Goal: Task Accomplishment & Management: Manage account settings

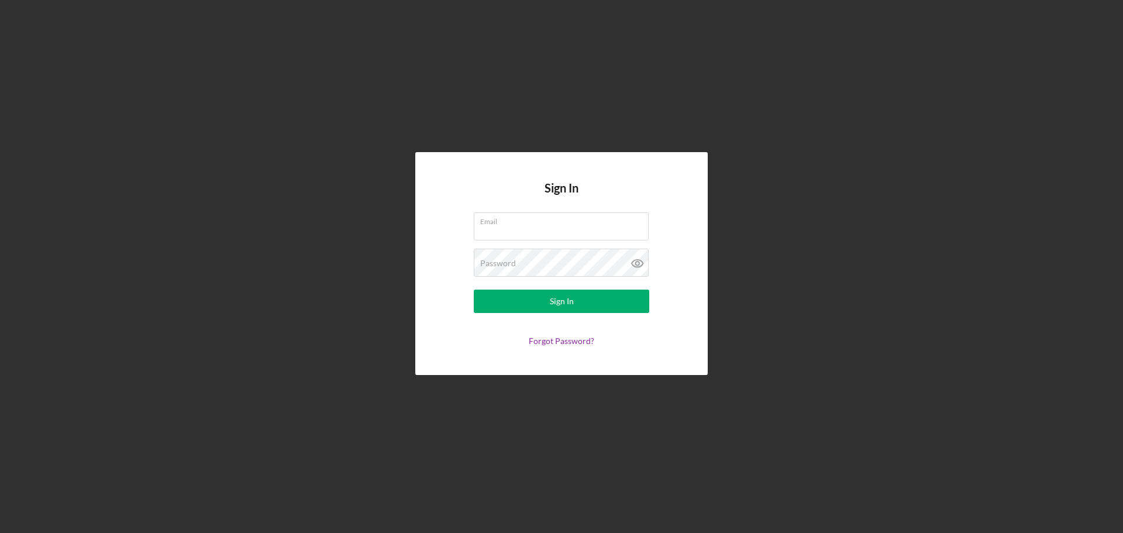
type input "[EMAIL_ADDRESS][DOMAIN_NAME]"
click at [530, 315] on form "Email [EMAIL_ADDRESS][DOMAIN_NAME] Password Sign In Forgot Password?" at bounding box center [561, 278] width 234 height 133
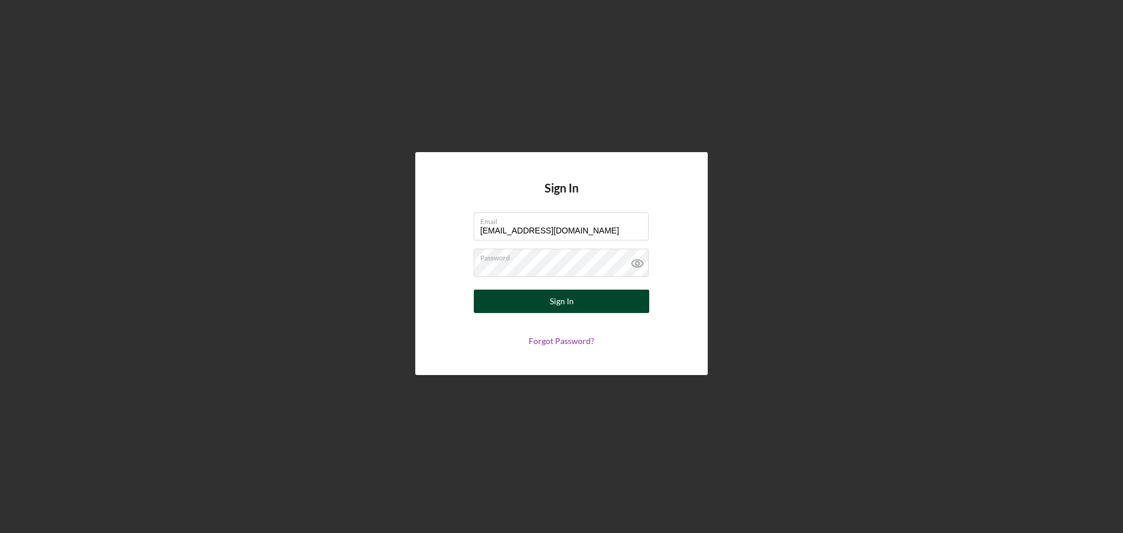
click at [533, 304] on button "Sign In" at bounding box center [561, 300] width 175 height 23
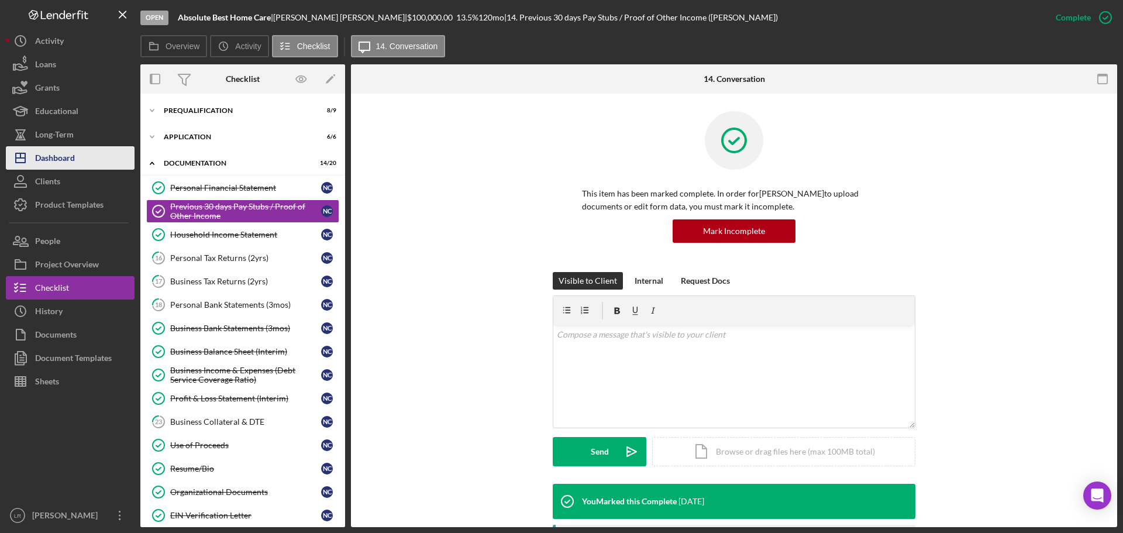
click at [76, 158] on button "Icon/Dashboard Dashboard" at bounding box center [70, 157] width 129 height 23
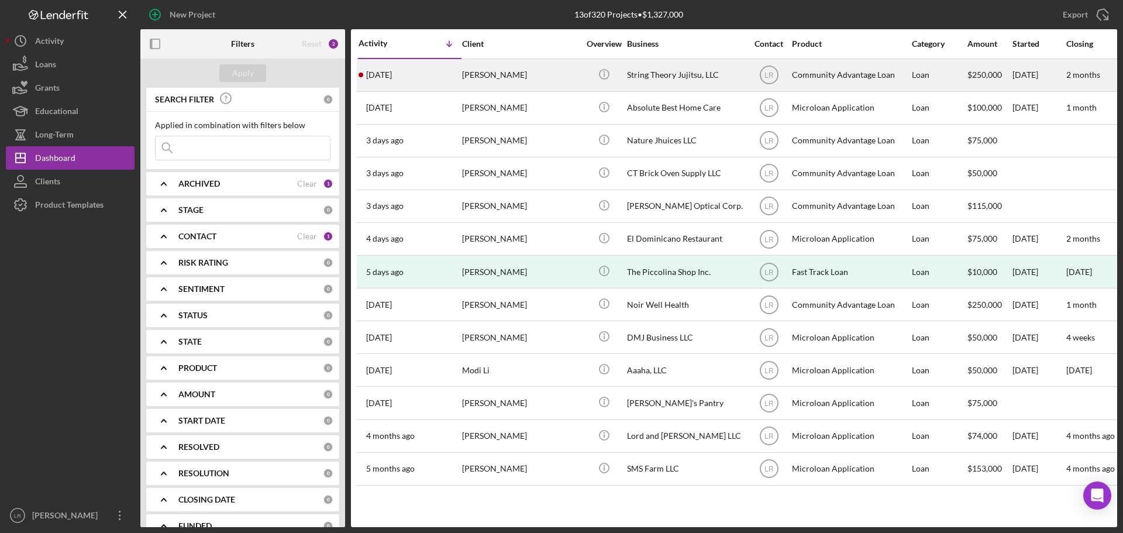
click at [501, 70] on div "[PERSON_NAME]" at bounding box center [520, 75] width 117 height 31
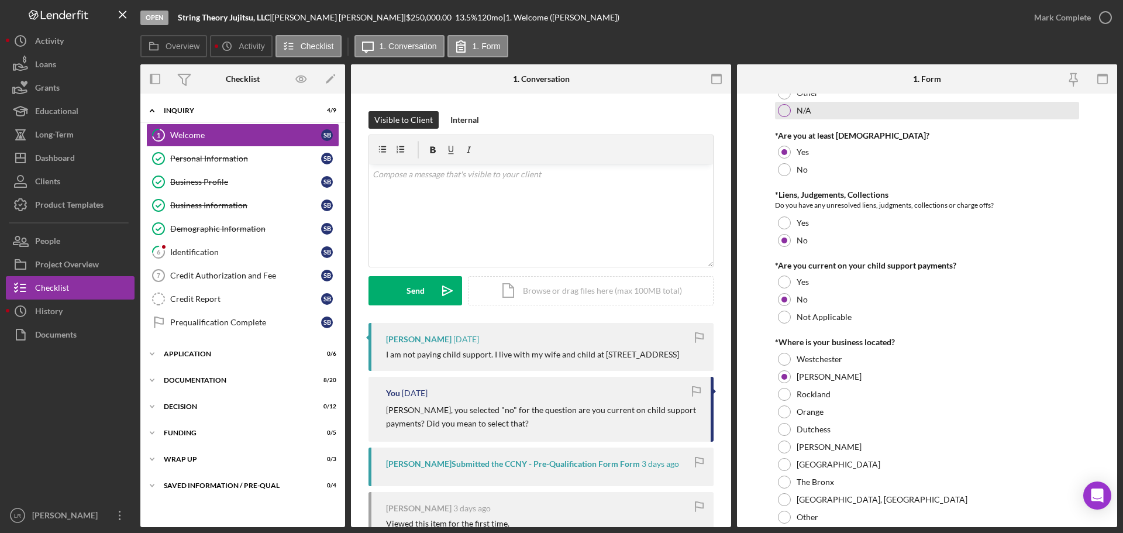
scroll to position [234, 0]
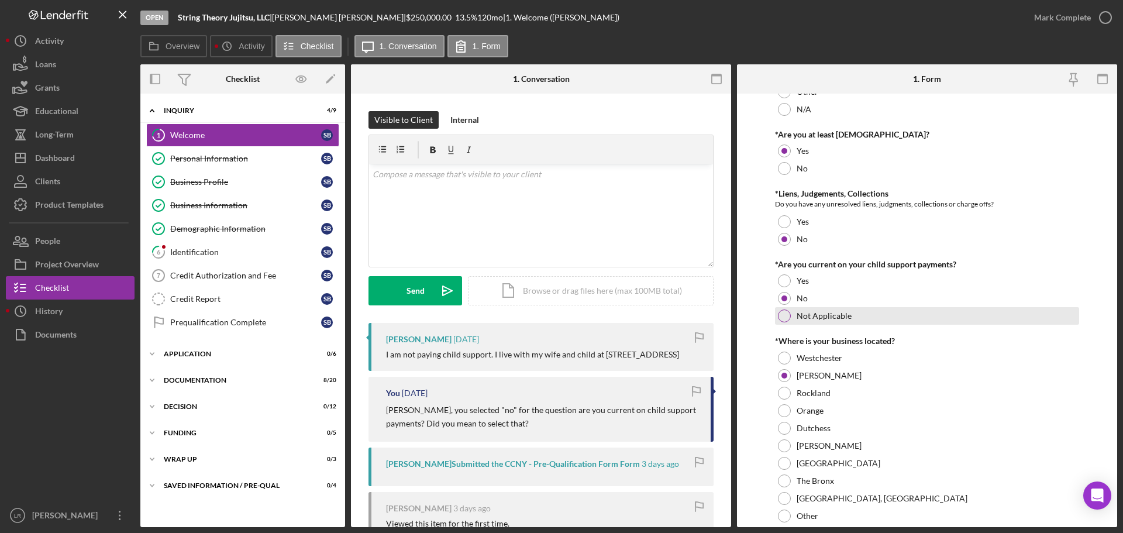
click at [784, 315] on div at bounding box center [784, 315] width 13 height 13
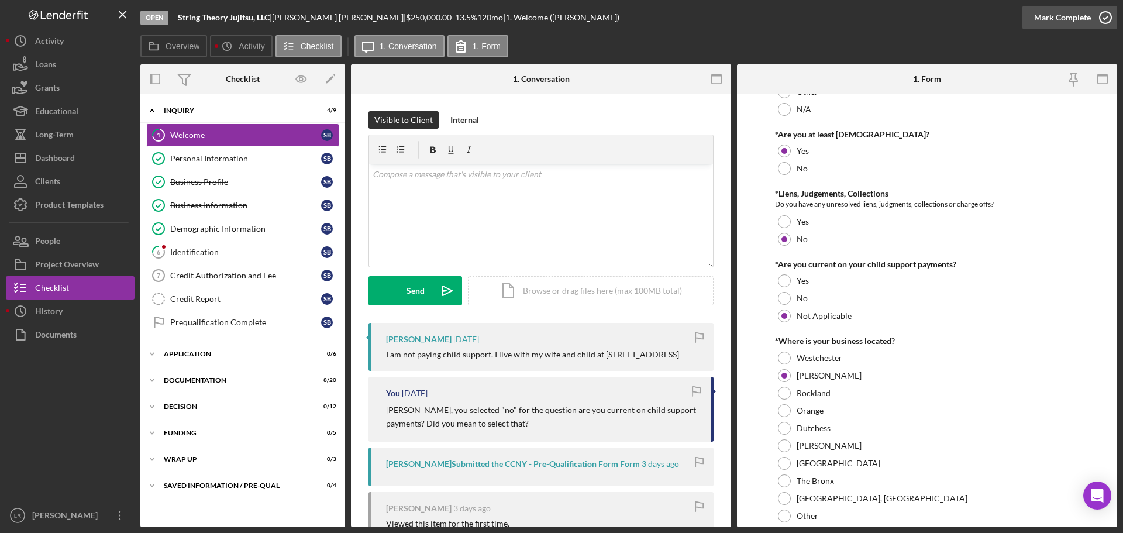
click at [1098, 13] on icon "button" at bounding box center [1105, 17] width 29 height 29
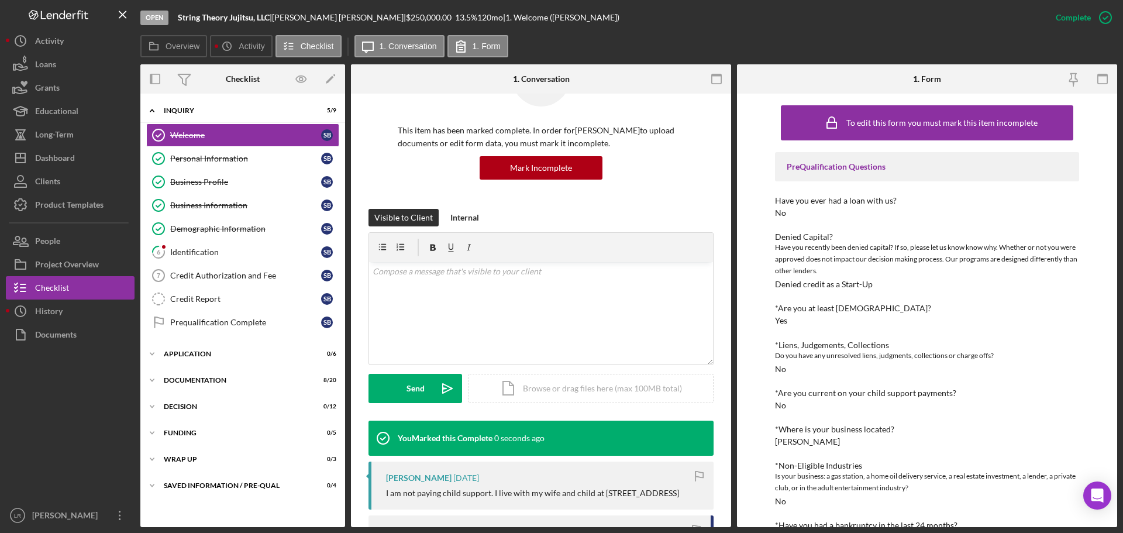
scroll to position [323, 0]
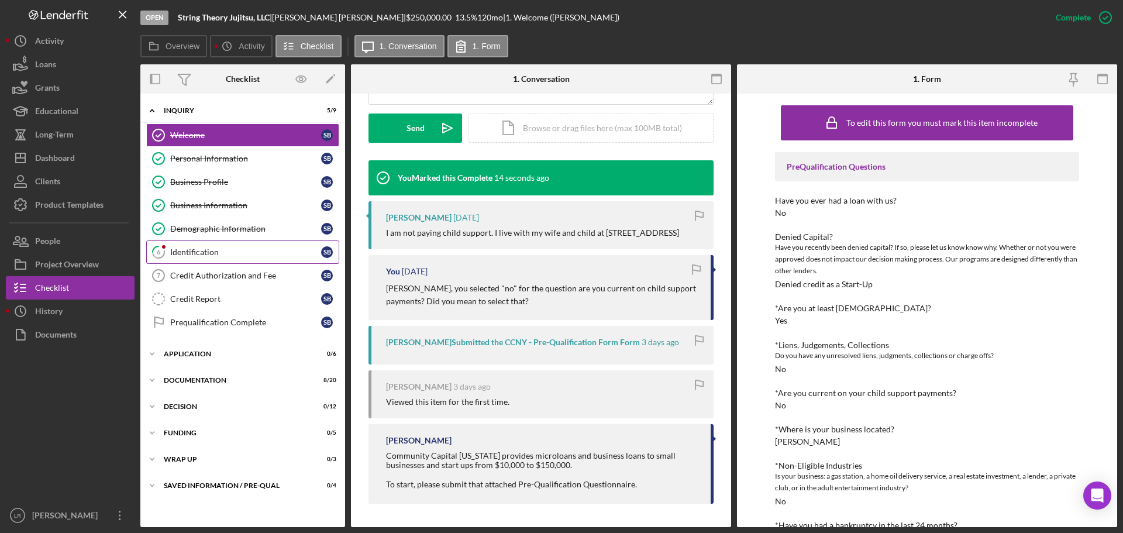
drag, startPoint x: 208, startPoint y: 251, endPoint x: 288, endPoint y: 253, distance: 80.1
click at [208, 251] on div "Identification" at bounding box center [245, 251] width 151 height 9
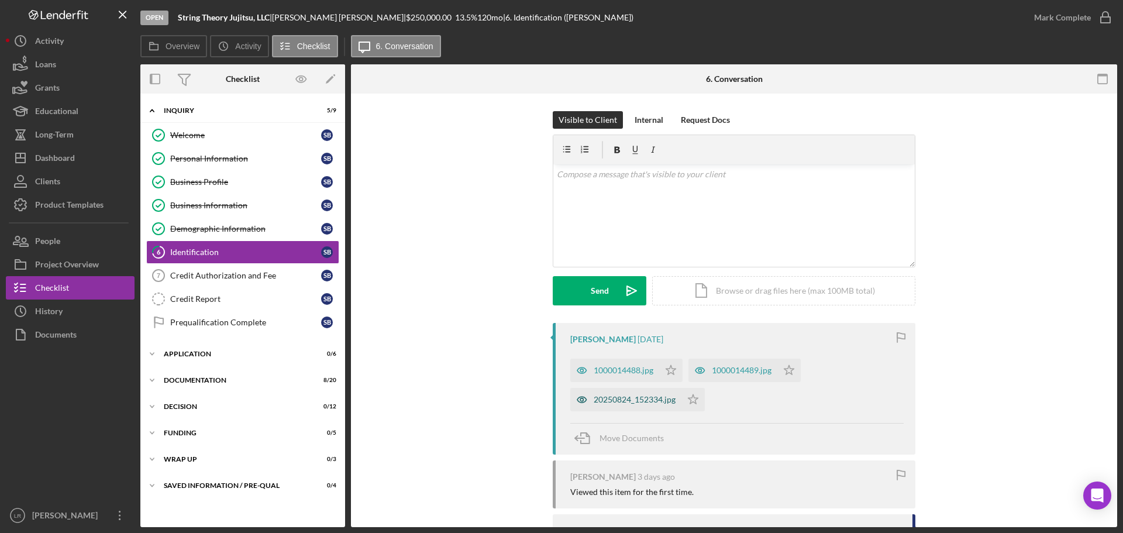
click at [623, 403] on div "20250824_152334.jpg" at bounding box center [635, 399] width 82 height 9
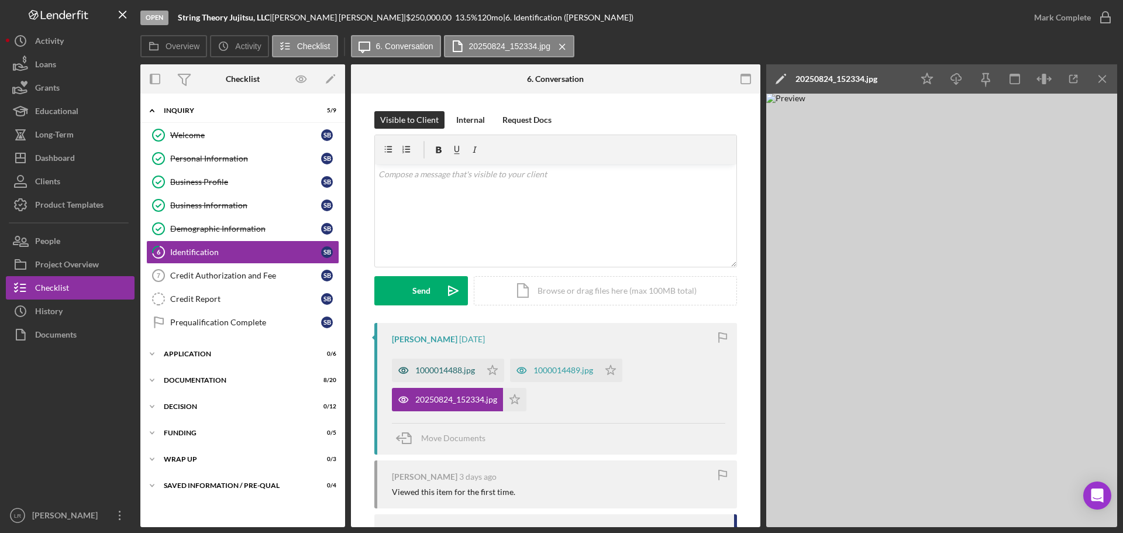
click at [460, 372] on div "1000014488.jpg" at bounding box center [445, 370] width 60 height 9
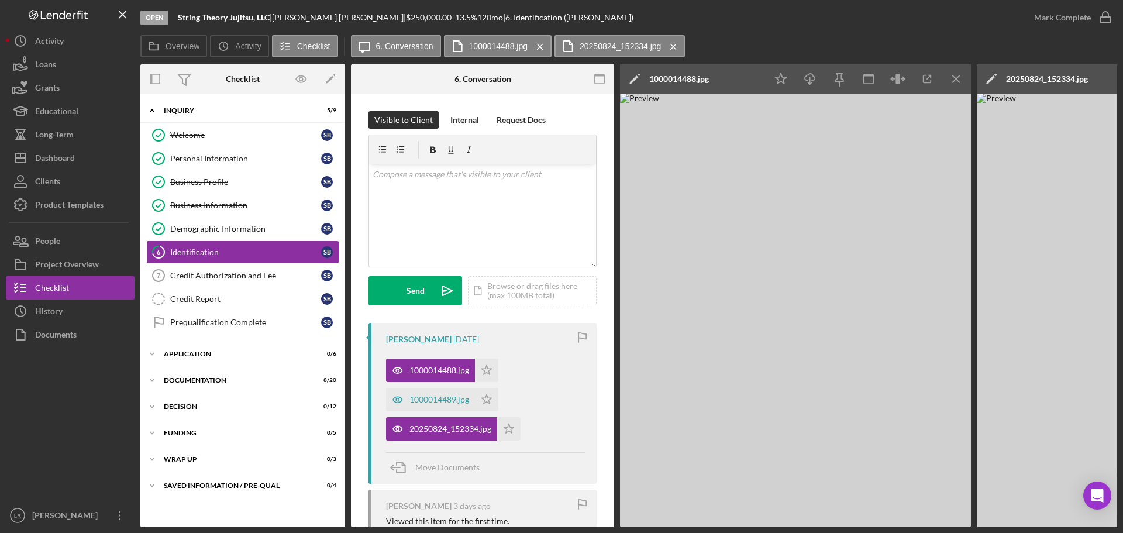
click at [630, 77] on icon "Icon/Edit" at bounding box center [634, 78] width 29 height 29
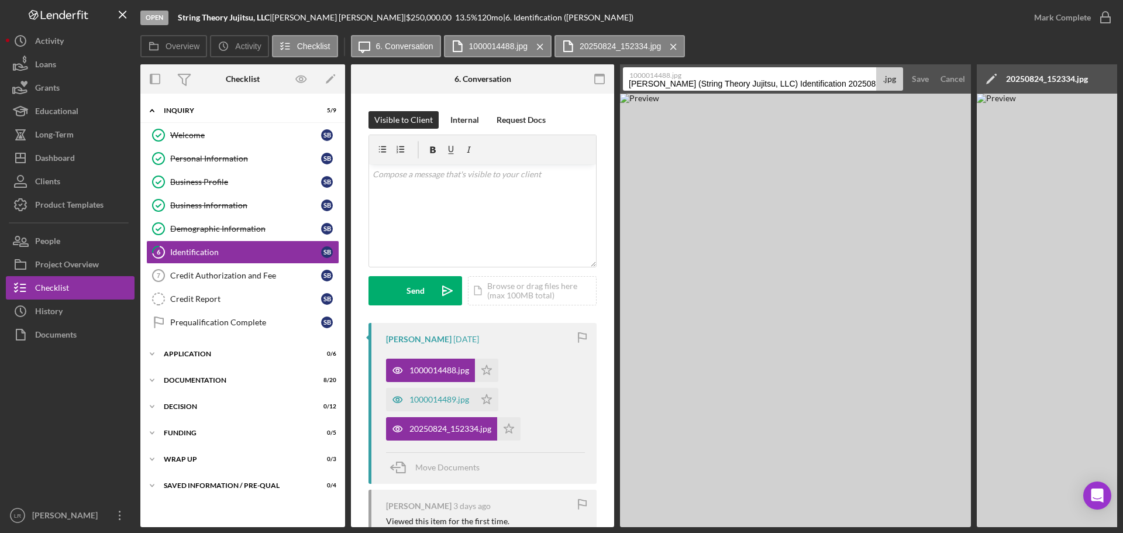
drag, startPoint x: 628, startPoint y: 85, endPoint x: 635, endPoint y: 86, distance: 7.1
click at [635, 86] on input "[PERSON_NAME] (String Theory Jujitsu, LLC) Identification 20250824" at bounding box center [749, 78] width 253 height 23
type input "ID - Driver's License (Front)"
click at [922, 78] on div "Save" at bounding box center [920, 78] width 17 height 23
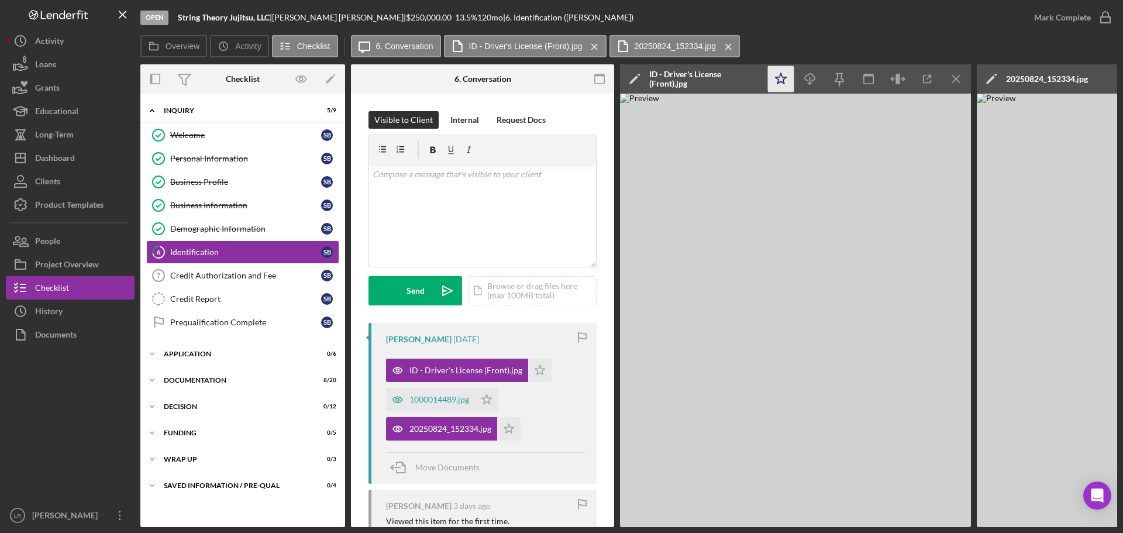
click at [782, 70] on icon "Icon/Star" at bounding box center [781, 79] width 26 height 26
click at [805, 73] on icon "Icon/Download" at bounding box center [810, 79] width 26 height 26
click at [962, 73] on icon "Icon/Menu Close" at bounding box center [956, 79] width 26 height 26
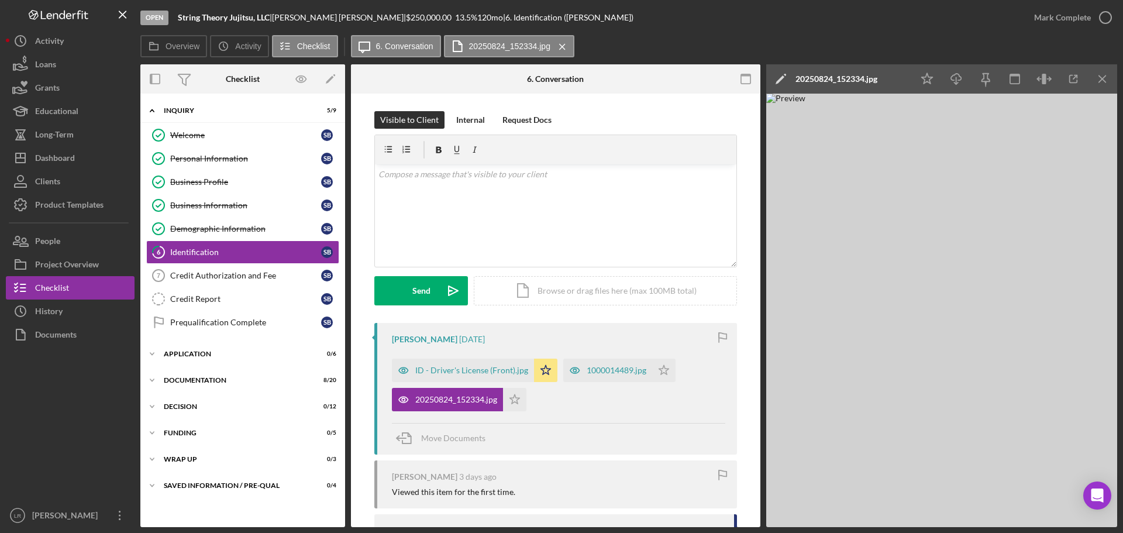
click at [780, 78] on icon "Icon/Edit" at bounding box center [780, 78] width 29 height 29
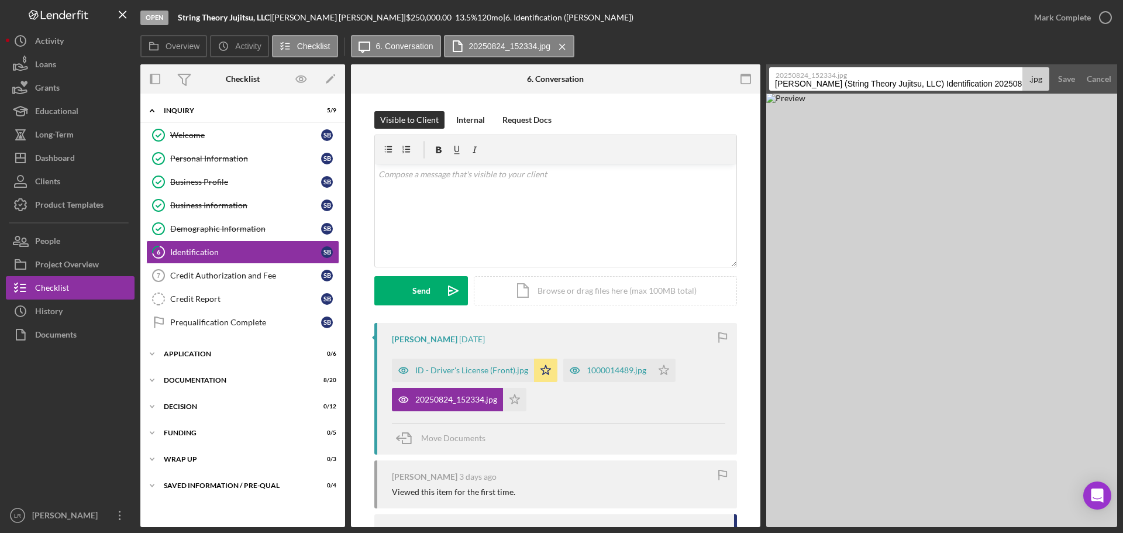
scroll to position [0, 2]
drag, startPoint x: 775, startPoint y: 82, endPoint x: 1122, endPoint y: 84, distance: 347.4
click at [1122, 84] on div "Open String Theory Jujitsu, LLC | [PERSON_NAME] | $250,000.00 13.5 % 120 mo | 6…" at bounding box center [561, 266] width 1123 height 533
type input "ID - Birth Certificate"
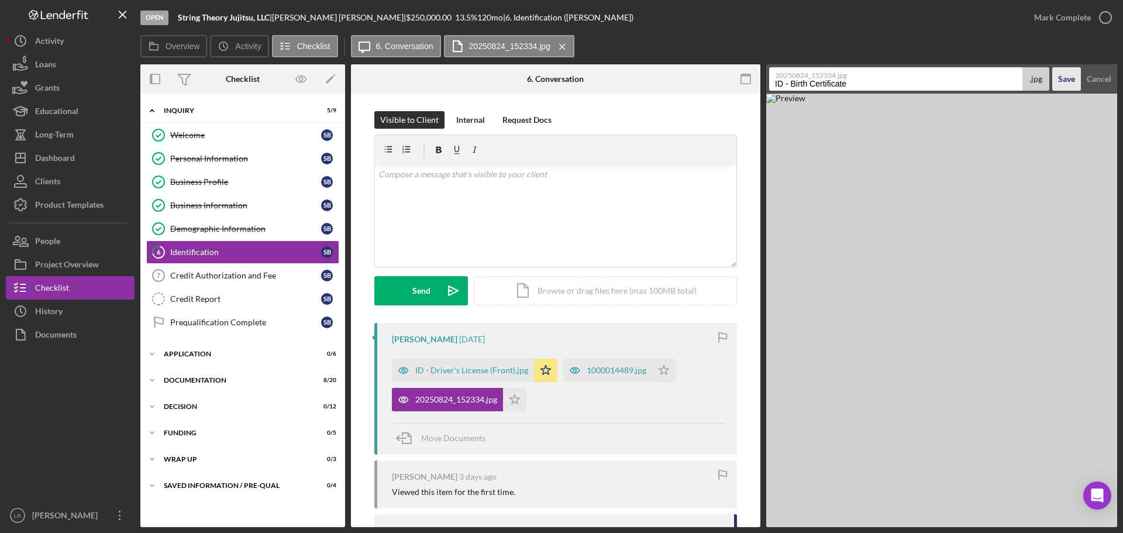
click at [1068, 77] on div "Save" at bounding box center [1066, 78] width 17 height 23
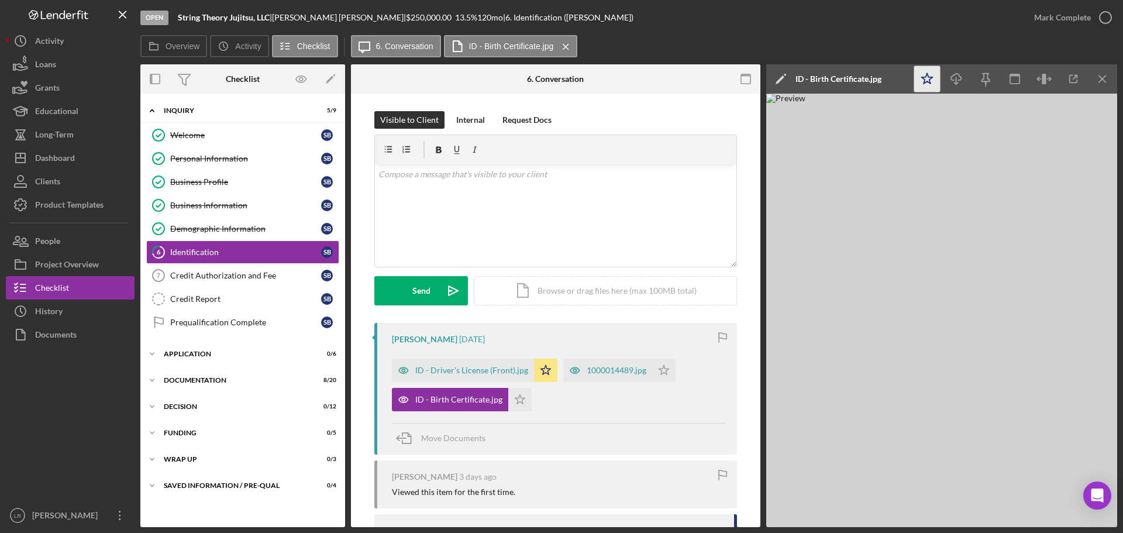
click at [916, 75] on icon "Icon/Star" at bounding box center [927, 79] width 26 height 26
click at [960, 74] on icon "Icon/Download" at bounding box center [956, 79] width 26 height 26
click at [1104, 77] on line "button" at bounding box center [1102, 78] width 6 height 6
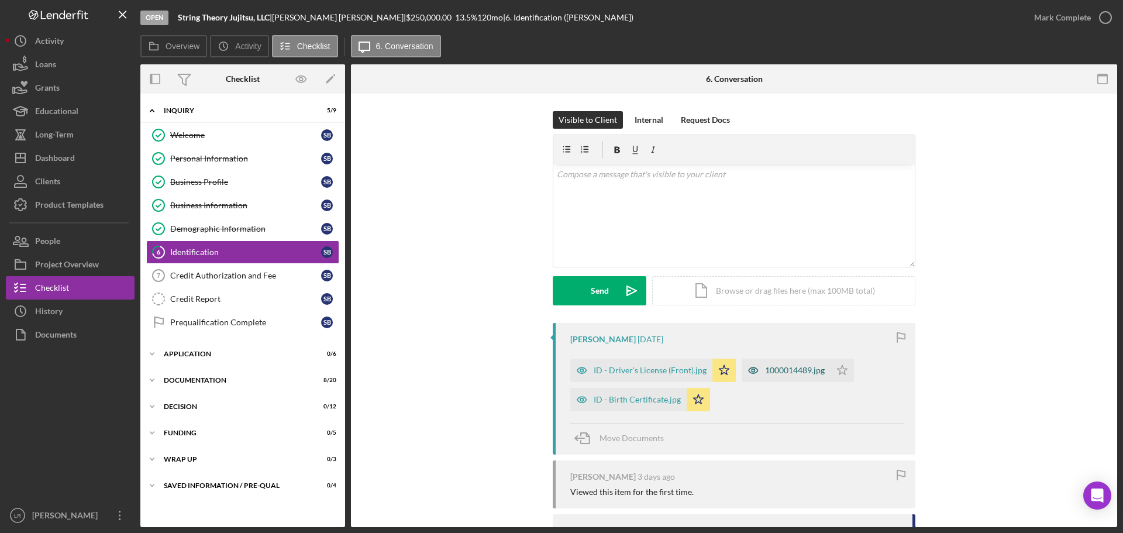
click at [778, 359] on div "1000014489.jpg" at bounding box center [786, 369] width 89 height 23
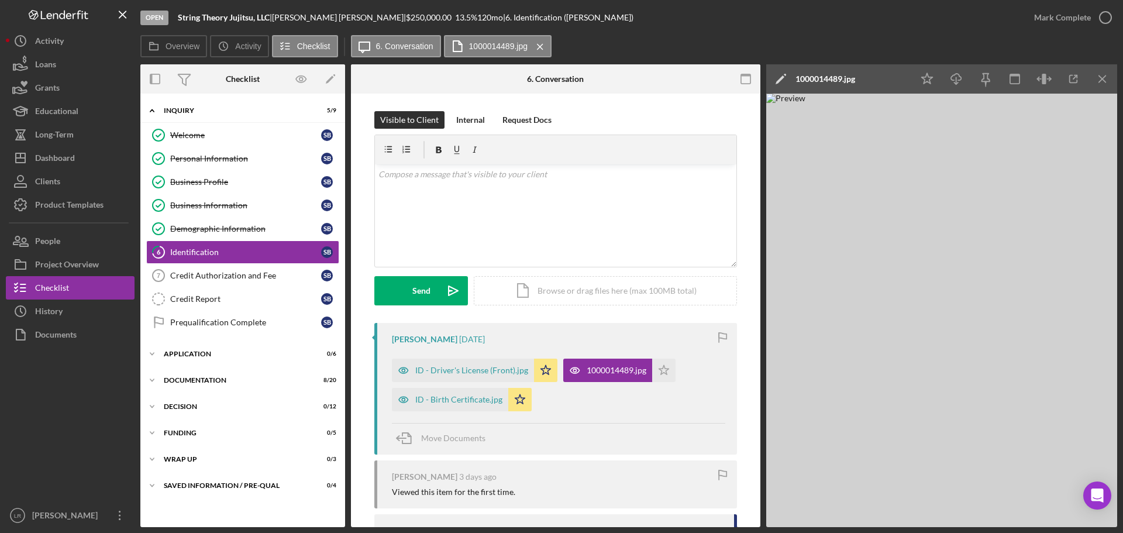
click at [779, 73] on icon "Icon/Edit" at bounding box center [780, 78] width 29 height 29
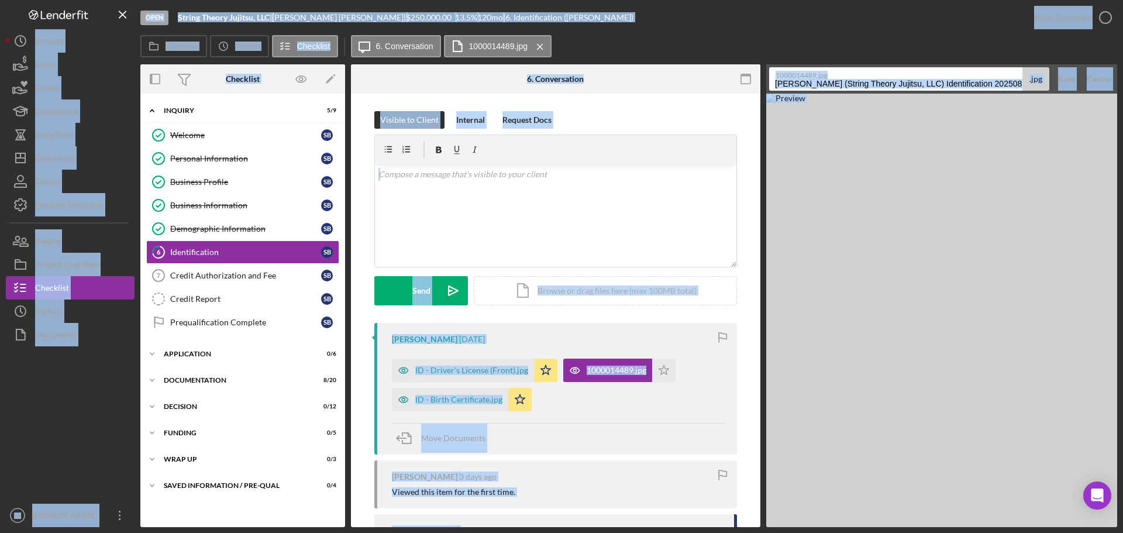
click at [873, 56] on div "Overview Icon/History Activity Checklist Icon/Message 6. Conversation 100001448…" at bounding box center [628, 46] width 977 height 23
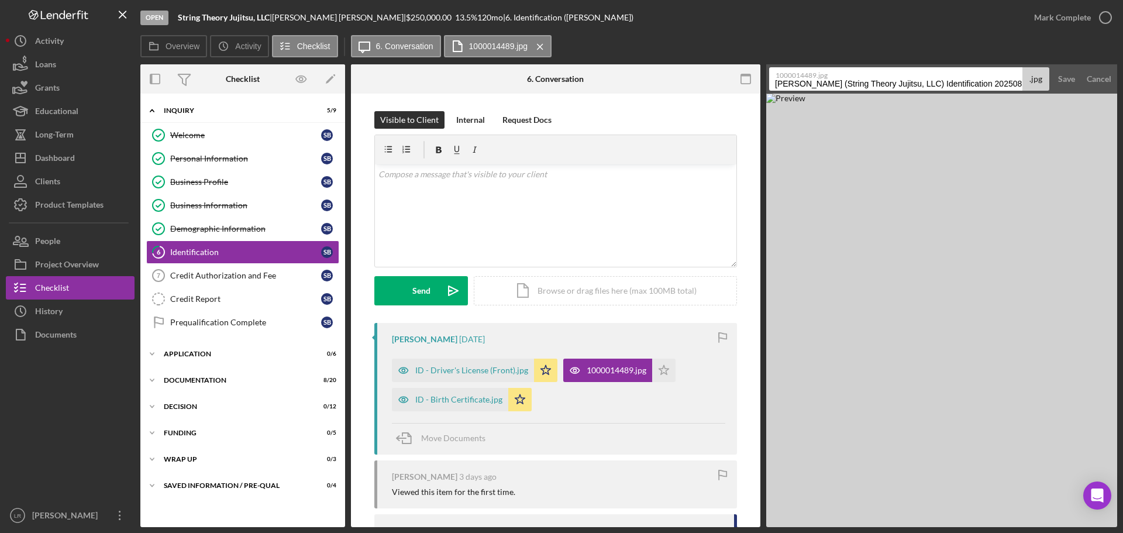
click at [847, 87] on input "[PERSON_NAME] (String Theory Jujitsu, LLC) Identification 20250824" at bounding box center [895, 78] width 253 height 23
type input "ID - Driver's License (Back)"
click at [1058, 76] on div "Save" at bounding box center [1066, 78] width 17 height 23
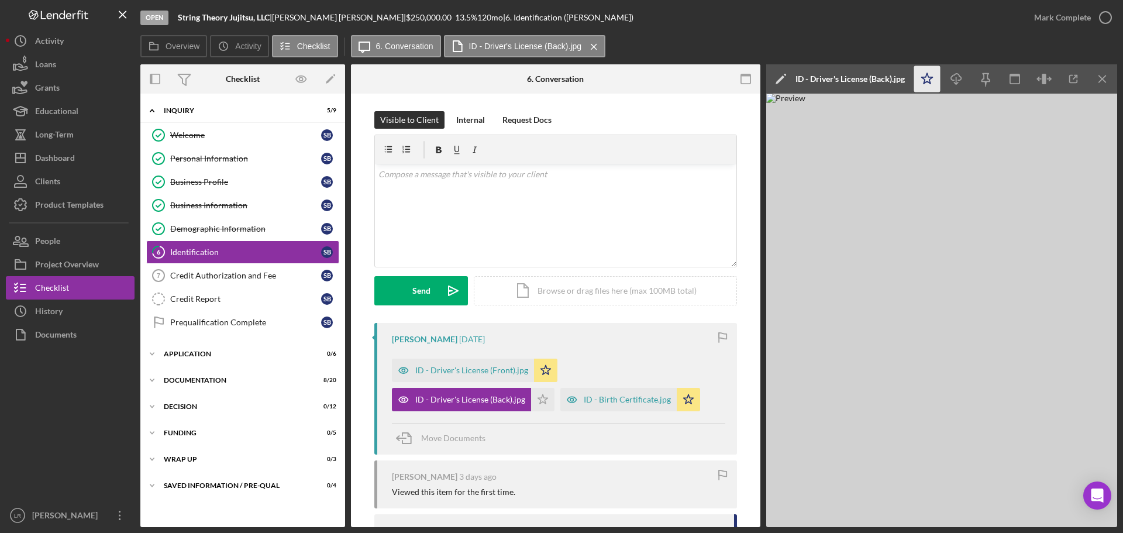
click at [926, 80] on icon "Icon/Star" at bounding box center [927, 79] width 26 height 26
click at [959, 80] on icon "Icon/Download" at bounding box center [956, 79] width 26 height 26
click at [1095, 79] on icon "Icon/Menu Close" at bounding box center [1103, 79] width 26 height 26
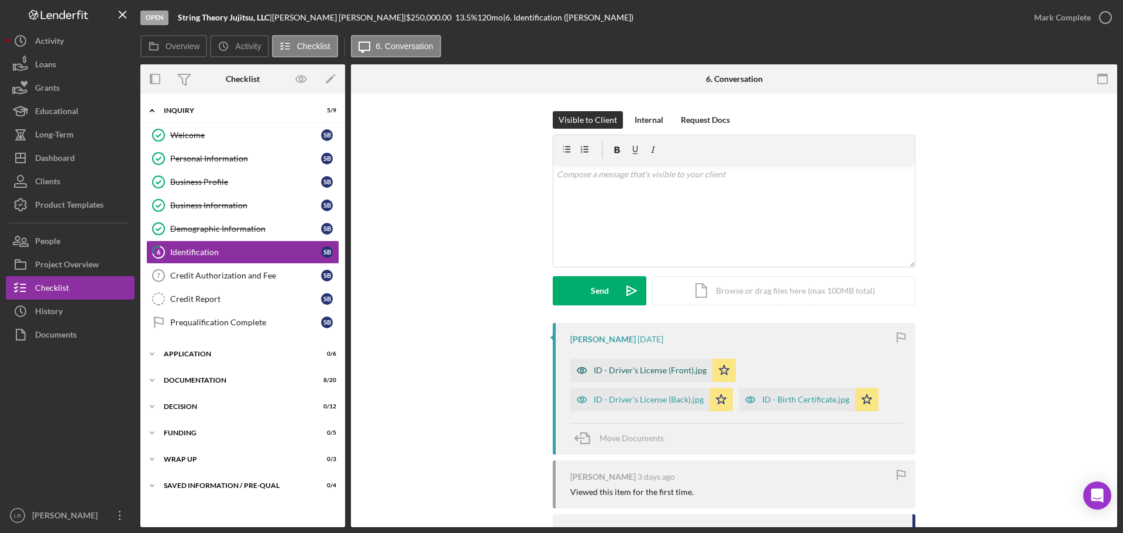
click at [632, 370] on div "ID - Driver's License (Front).jpg" at bounding box center [650, 370] width 113 height 9
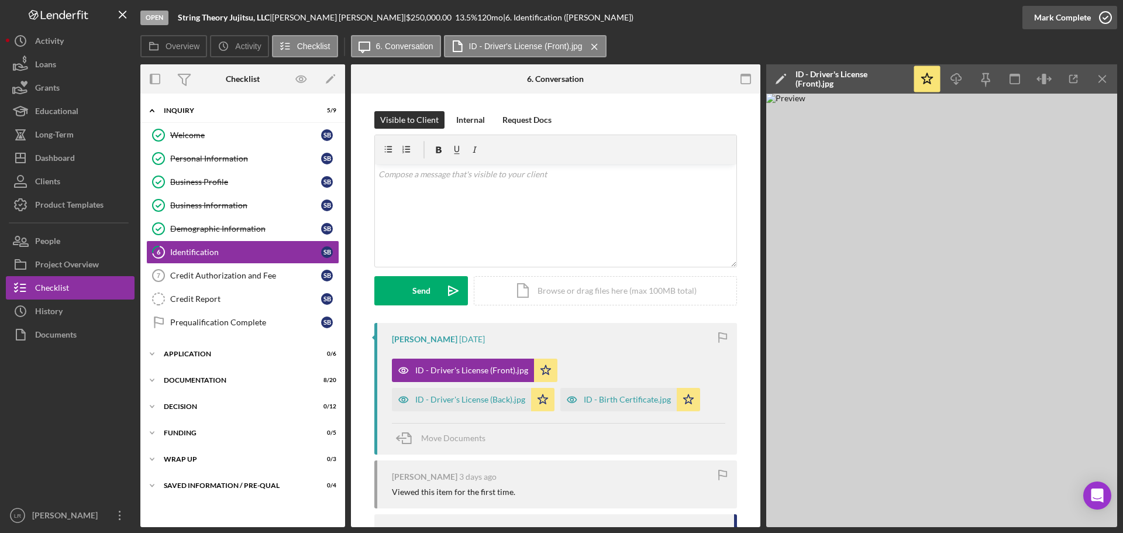
click at [1106, 9] on icon "button" at bounding box center [1105, 17] width 29 height 29
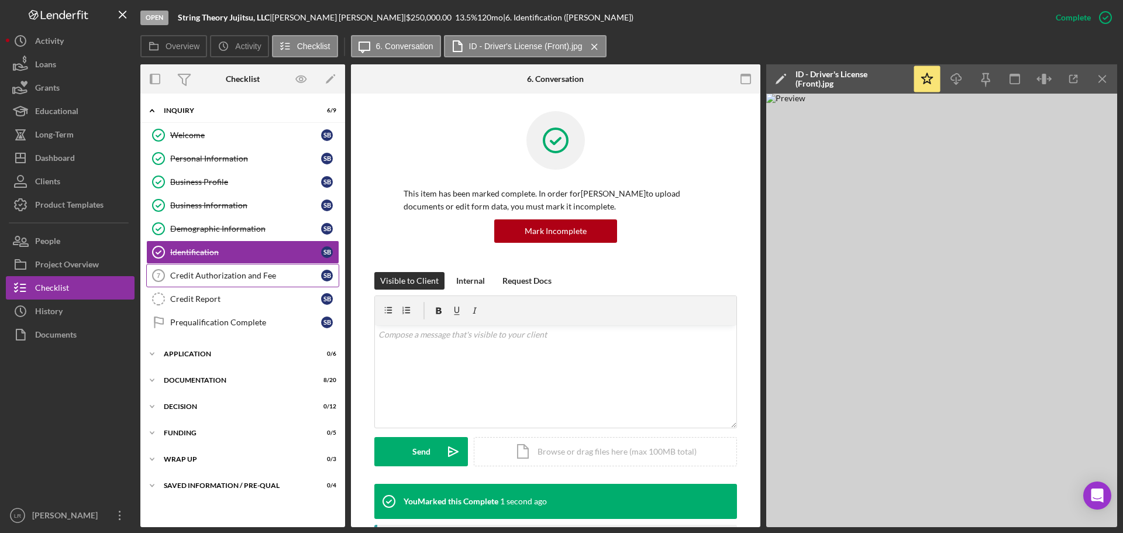
click at [205, 272] on div "Credit Authorization and Fee" at bounding box center [245, 275] width 151 height 9
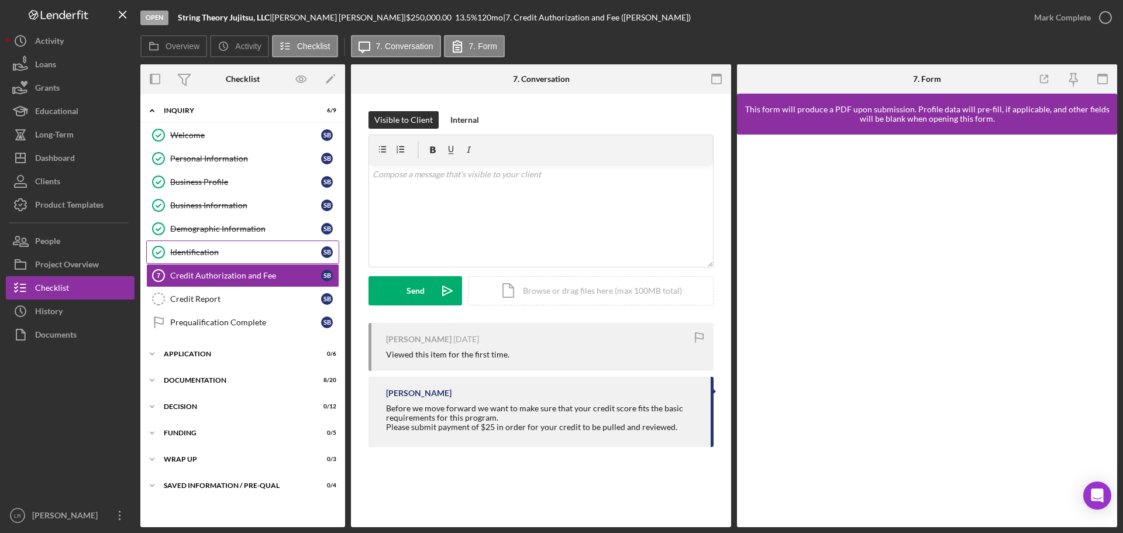
click at [215, 246] on link "Identification Identification S B" at bounding box center [242, 251] width 193 height 23
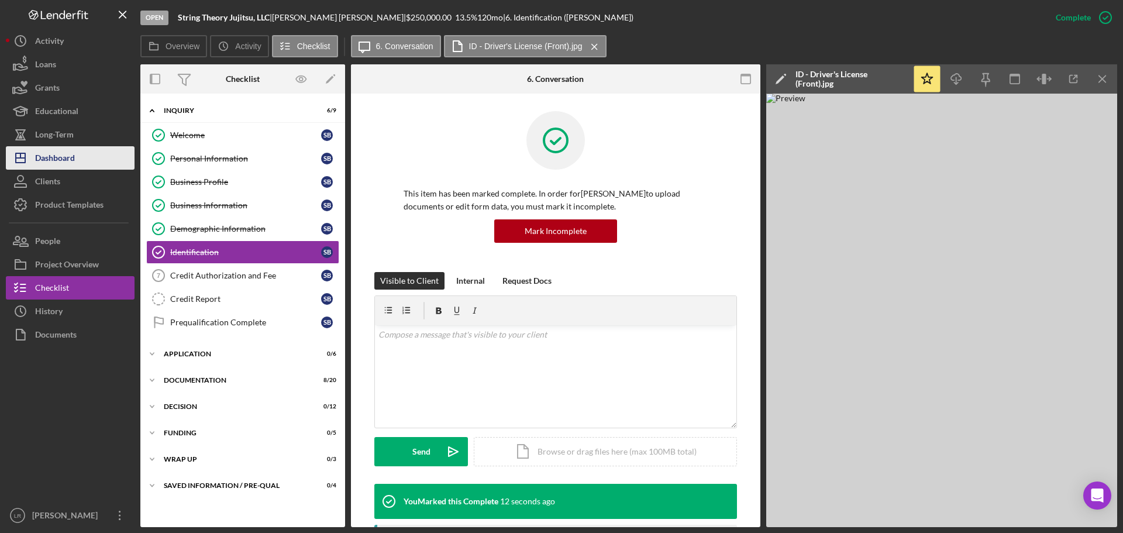
click at [75, 158] on div "Dashboard" at bounding box center [55, 159] width 40 height 26
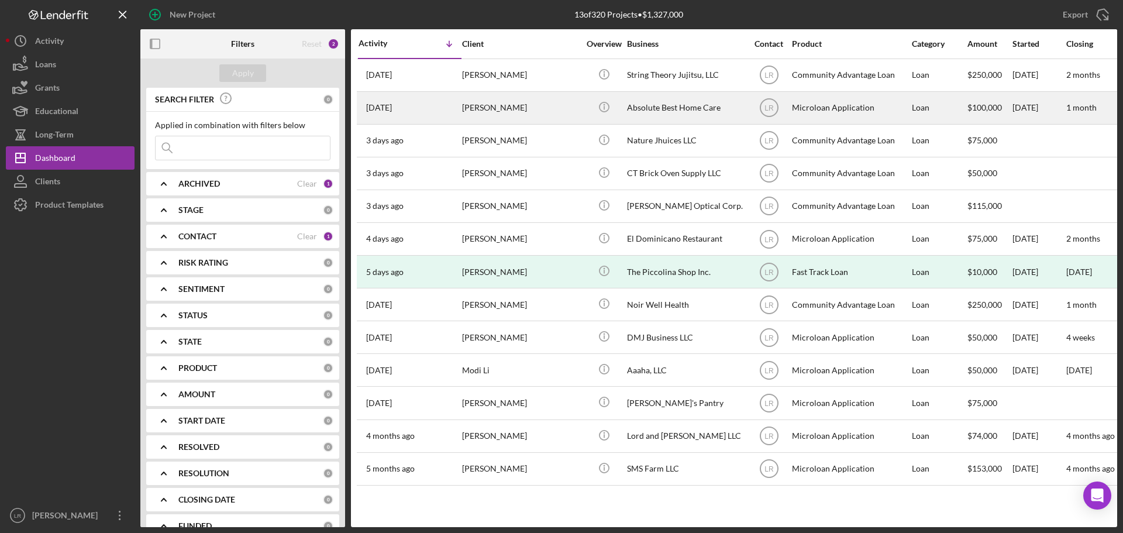
click at [497, 109] on div "[PERSON_NAME]" at bounding box center [520, 107] width 117 height 31
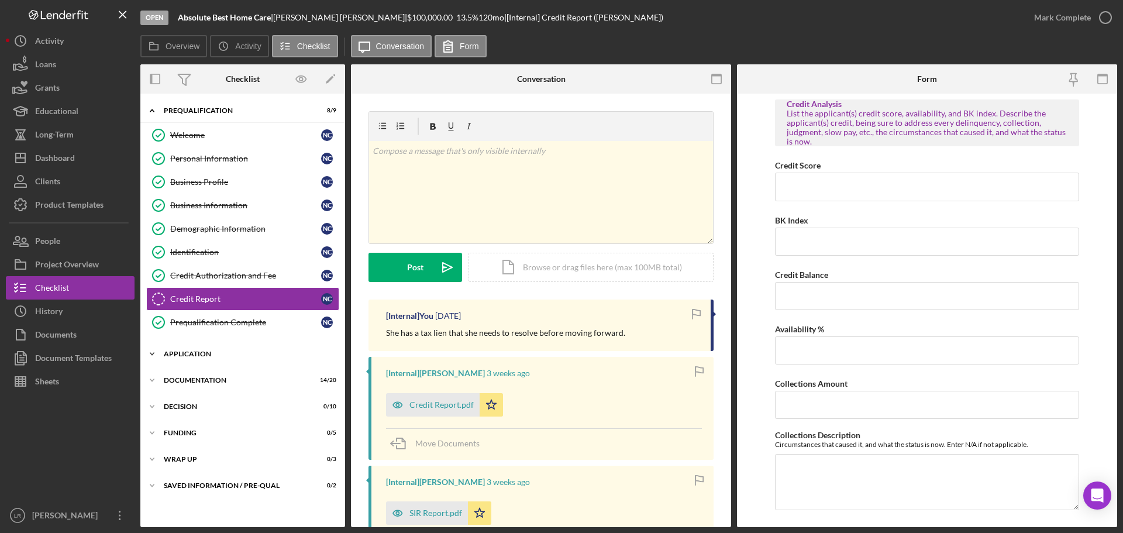
click at [200, 362] on div "Icon/Expander Application 6 / 6" at bounding box center [242, 353] width 205 height 23
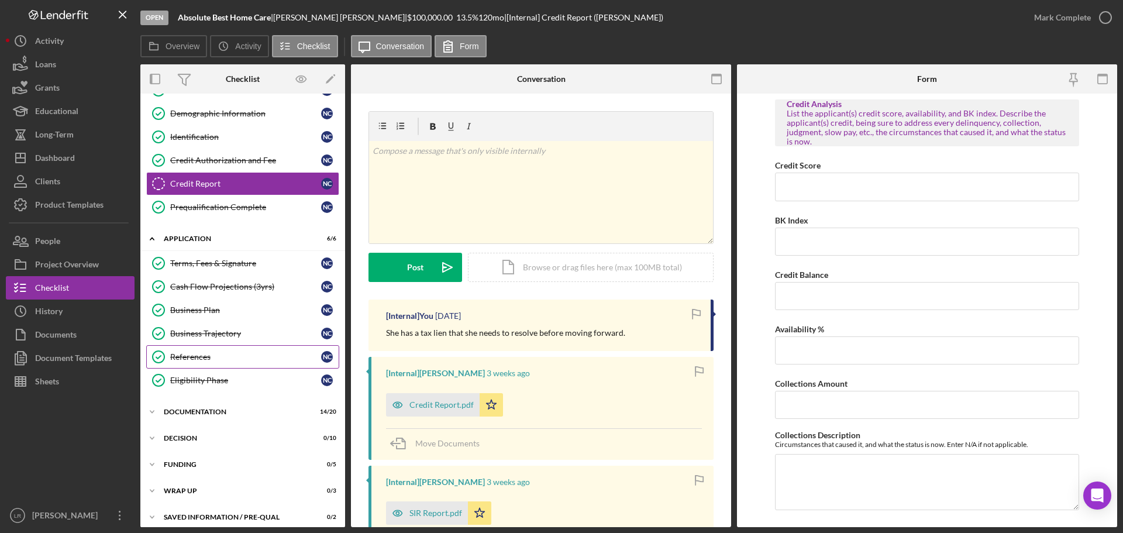
scroll to position [123, 0]
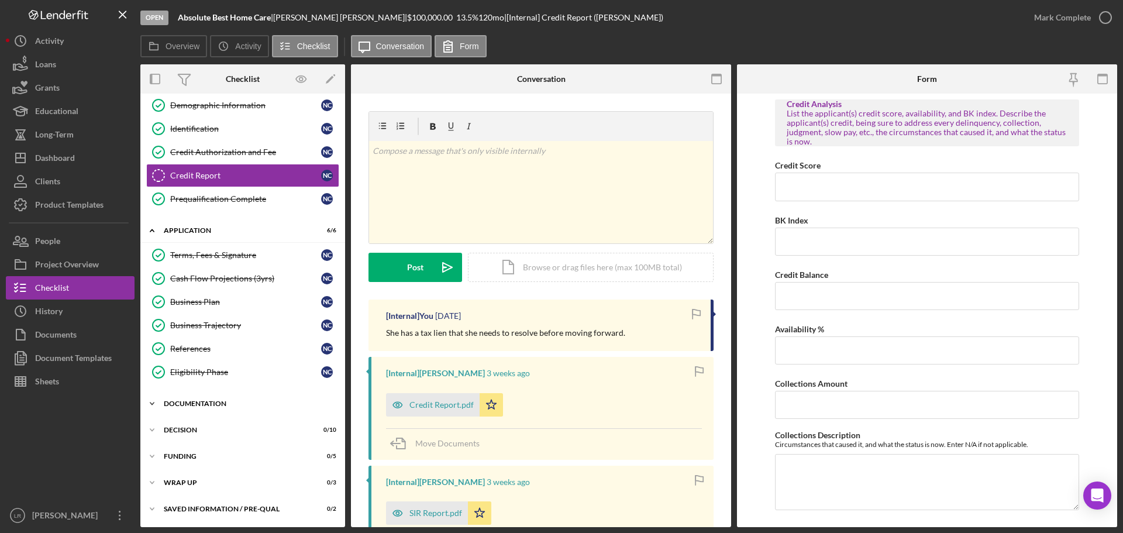
click at [207, 405] on div "Documentation" at bounding box center [247, 403] width 167 height 7
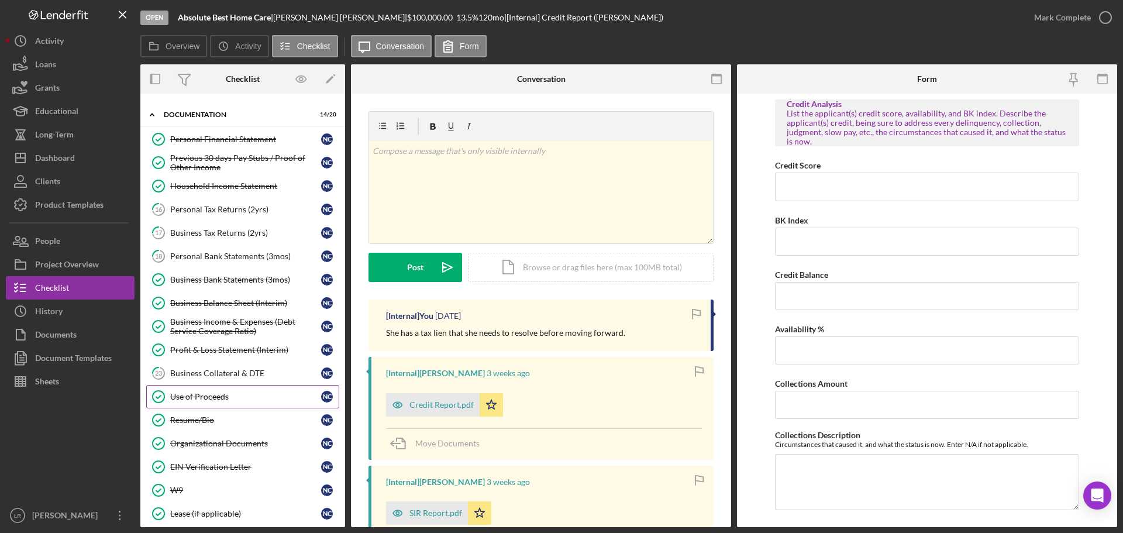
scroll to position [416, 0]
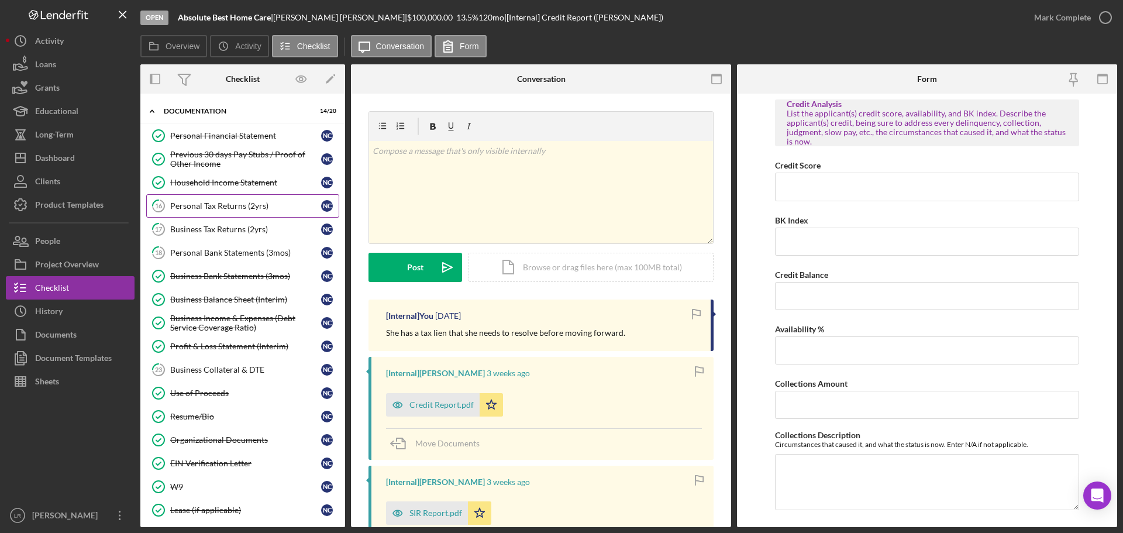
click at [218, 207] on div "Personal Tax Returns (2yrs)" at bounding box center [245, 205] width 151 height 9
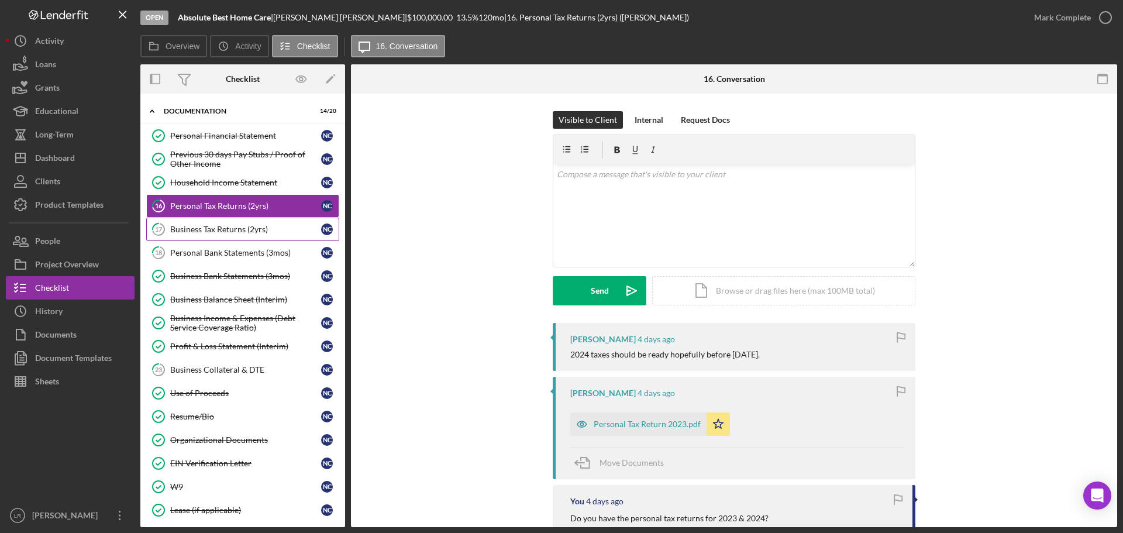
click at [216, 230] on div "Business Tax Returns (2yrs)" at bounding box center [245, 229] width 151 height 9
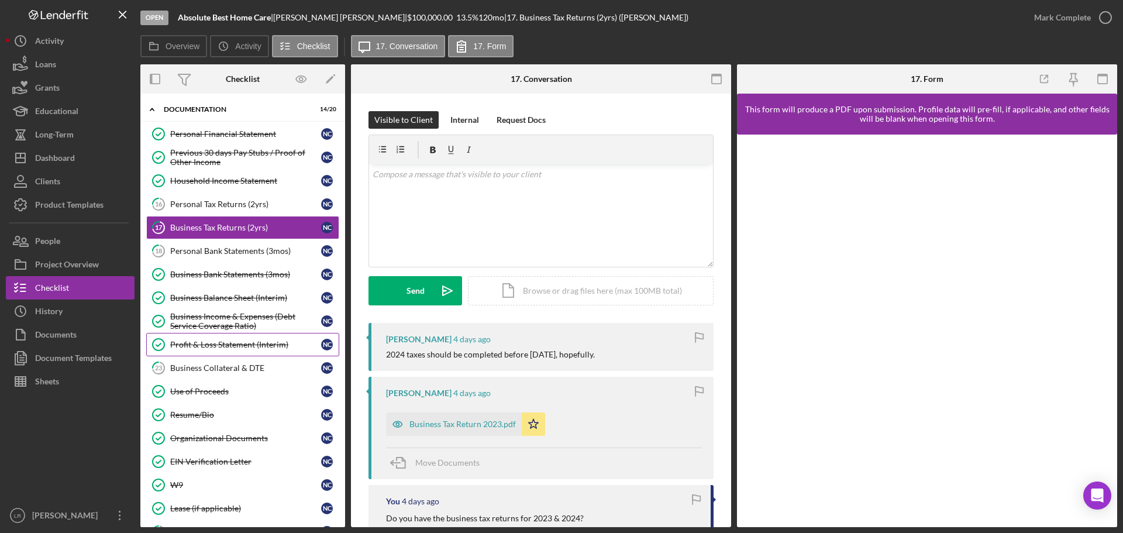
scroll to position [416, 0]
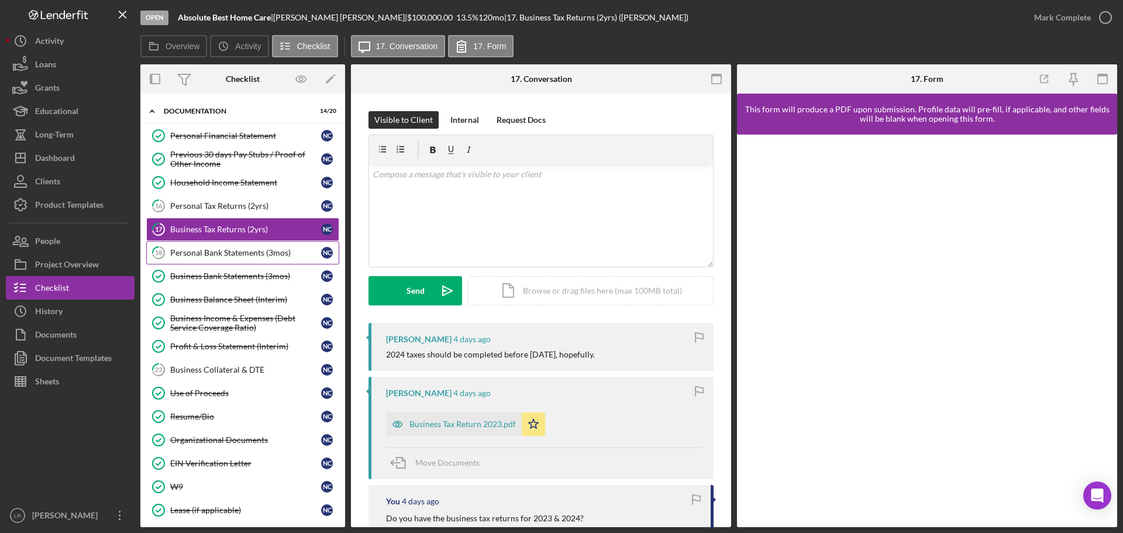
drag, startPoint x: 245, startPoint y: 250, endPoint x: 286, endPoint y: 250, distance: 40.9
click at [246, 250] on div "Personal Bank Statements (3mos)" at bounding box center [245, 252] width 151 height 9
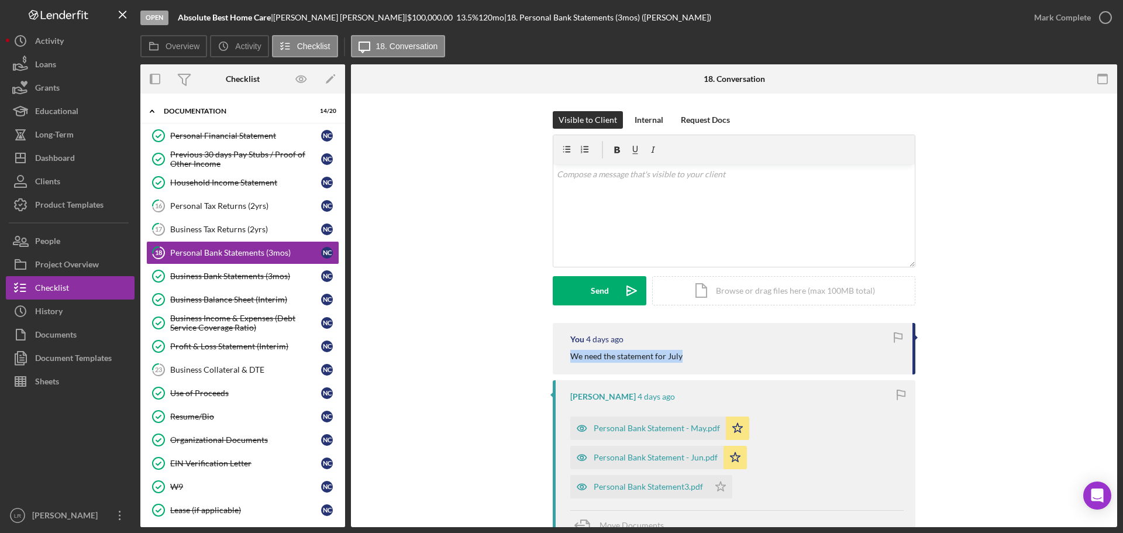
drag, startPoint x: 625, startPoint y: 358, endPoint x: 546, endPoint y: 358, distance: 78.4
click at [546, 358] on div "You [DATE] We need the statement for July [PERSON_NAME] [DATE] Personal Bank St…" at bounding box center [733, 519] width 731 height 392
copy p "We need the statement for July"
click at [699, 188] on div "v Color teal Color pink Remove color Add row above Add row below Add column bef…" at bounding box center [733, 215] width 361 height 102
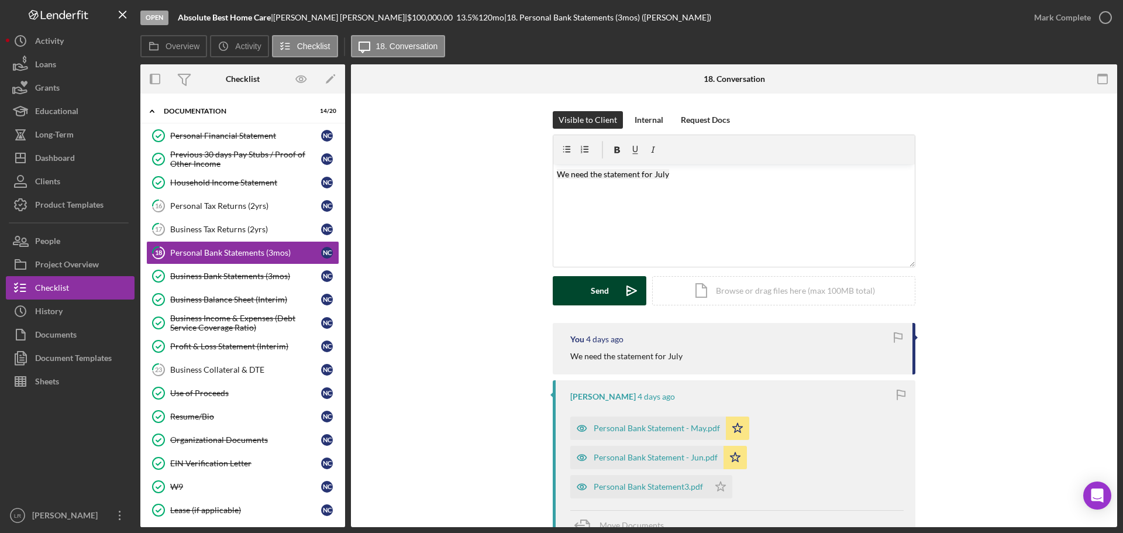
click at [585, 294] on button "Send Icon/icon-invite-send" at bounding box center [600, 290] width 94 height 29
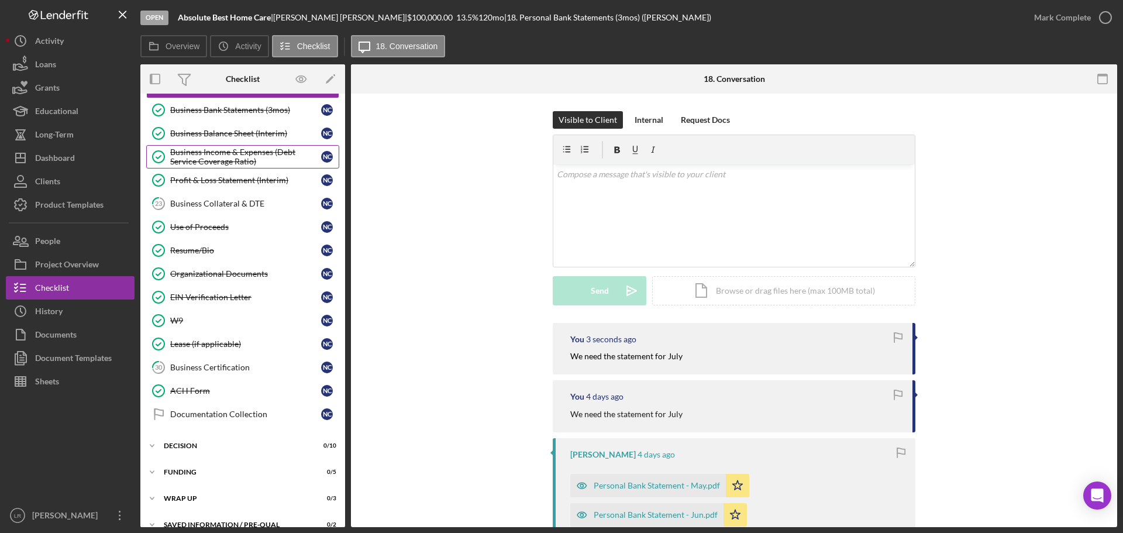
scroll to position [591, 0]
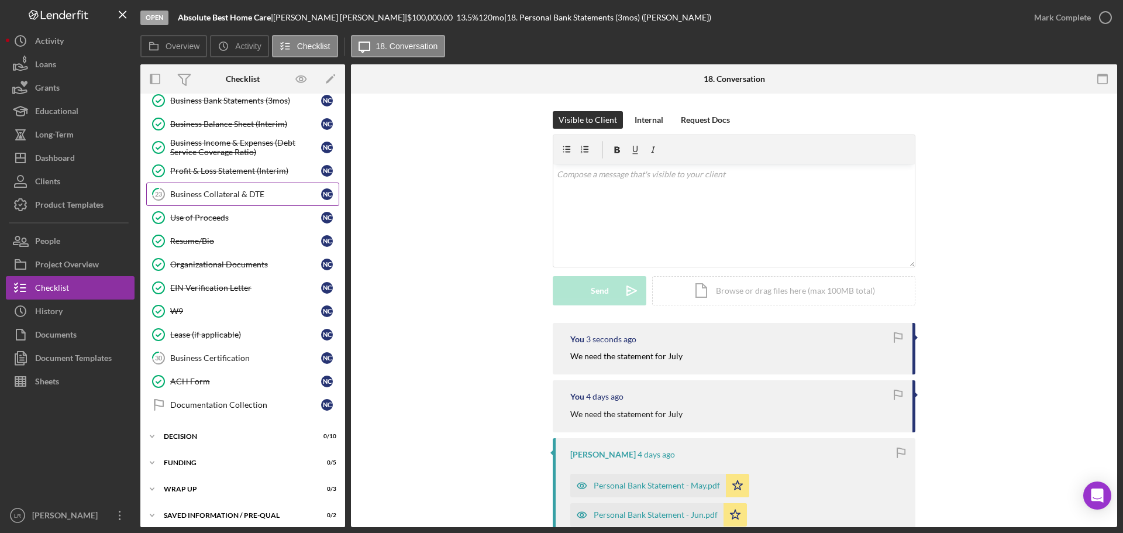
click at [212, 193] on div "Business Collateral & DTE" at bounding box center [245, 193] width 151 height 9
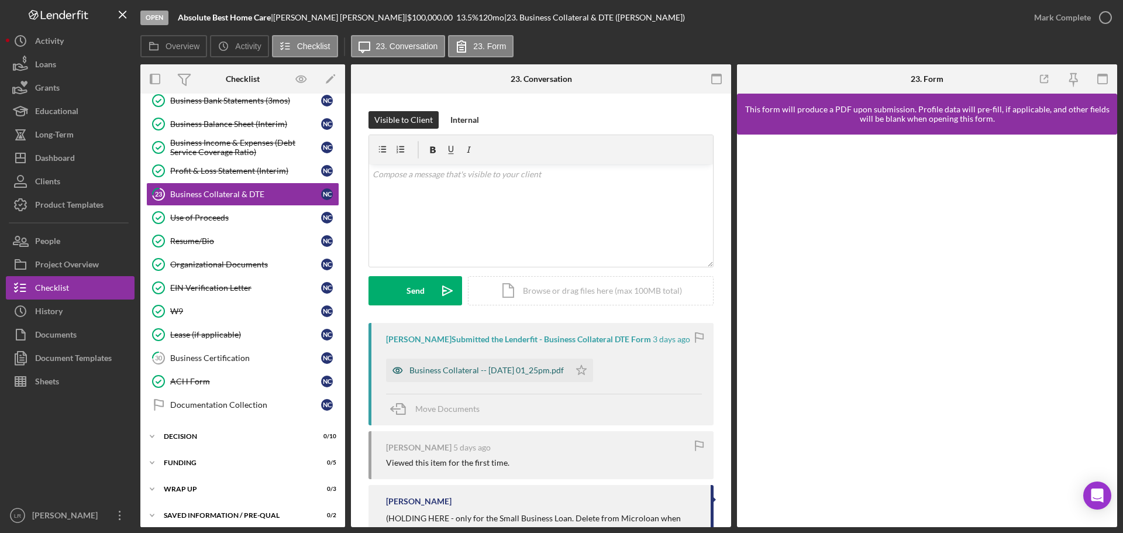
click at [478, 376] on div "Business Collateral -- [DATE] 01_25pm.pdf" at bounding box center [478, 369] width 184 height 23
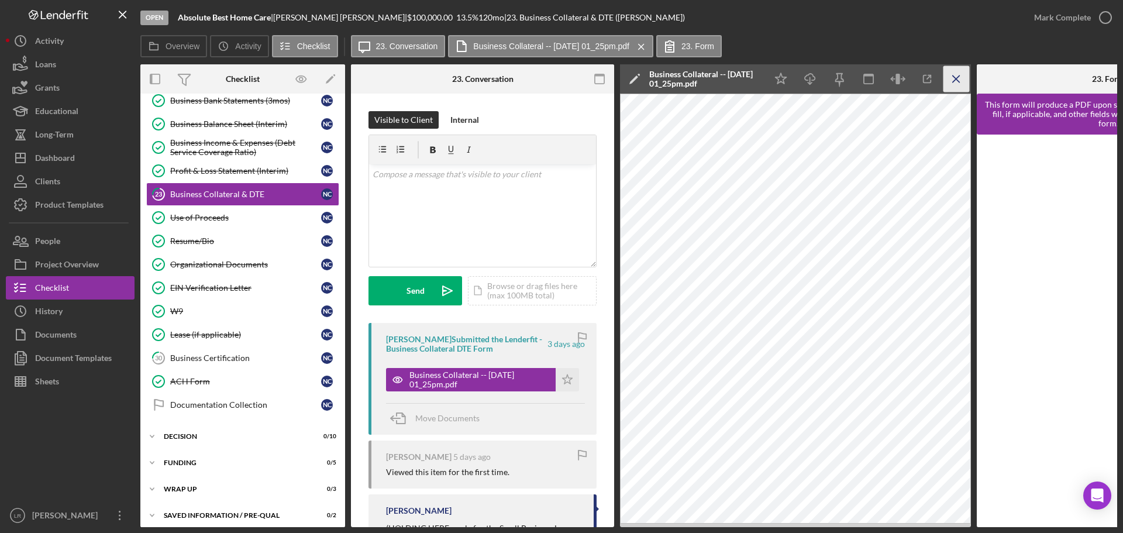
click at [957, 72] on icon "Icon/Menu Close" at bounding box center [956, 79] width 26 height 26
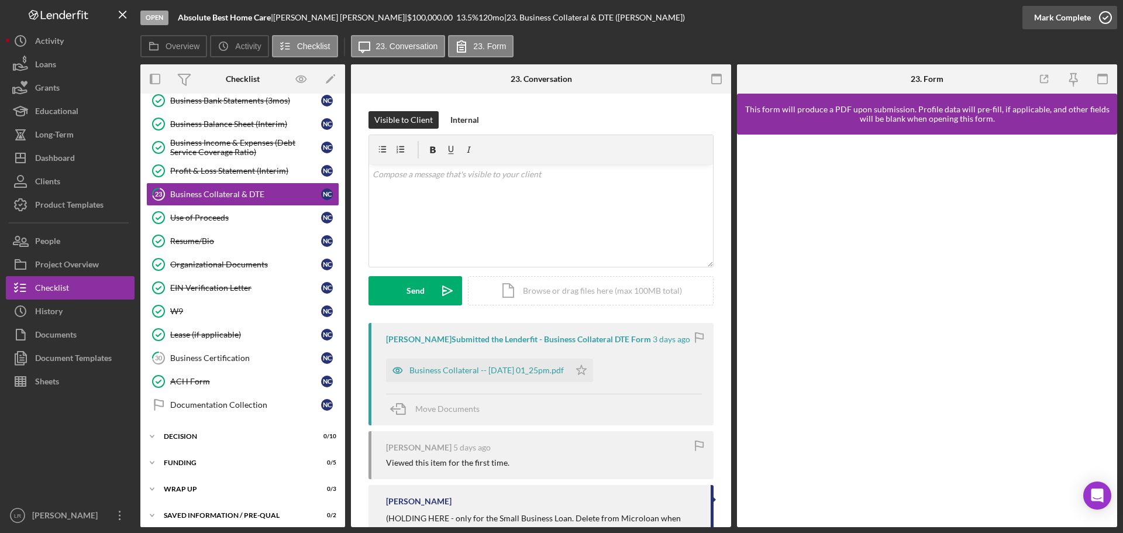
click at [1047, 17] on div "Mark Complete" at bounding box center [1062, 17] width 57 height 23
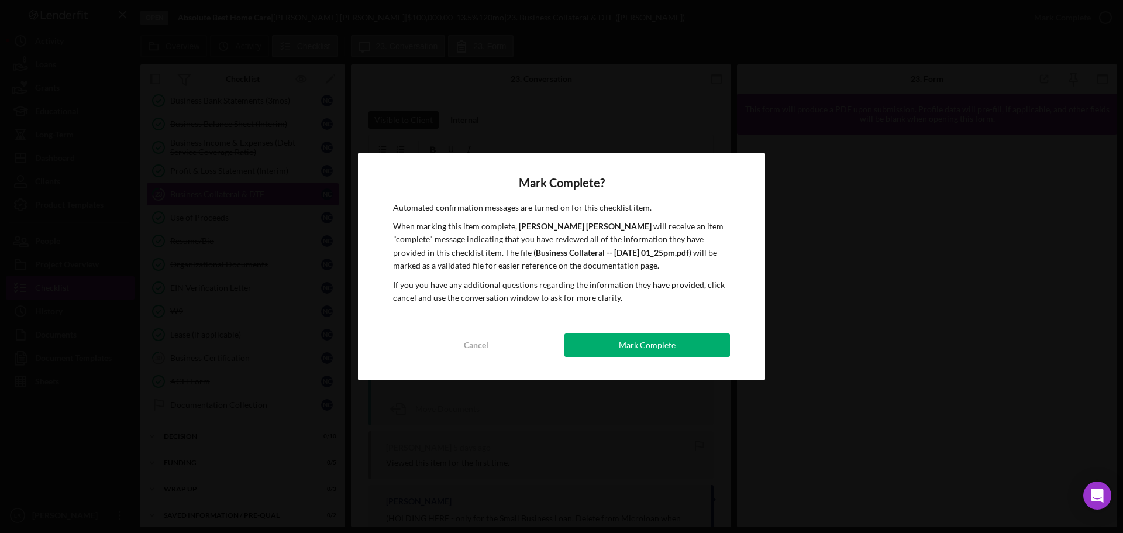
click at [664, 346] on div "Mark Complete" at bounding box center [647, 344] width 57 height 23
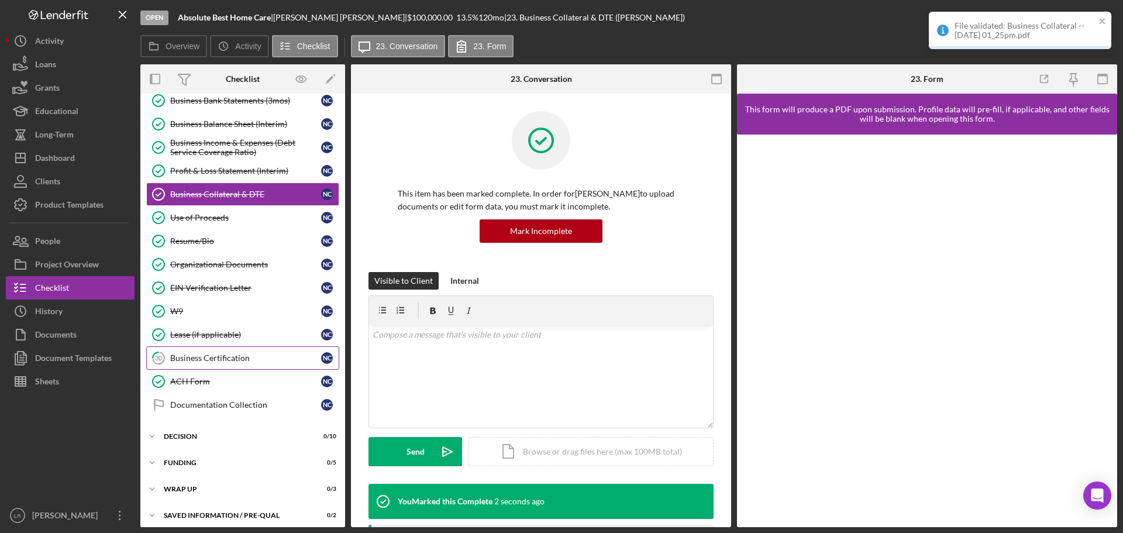
click at [222, 358] on div "Business Certification" at bounding box center [245, 357] width 151 height 9
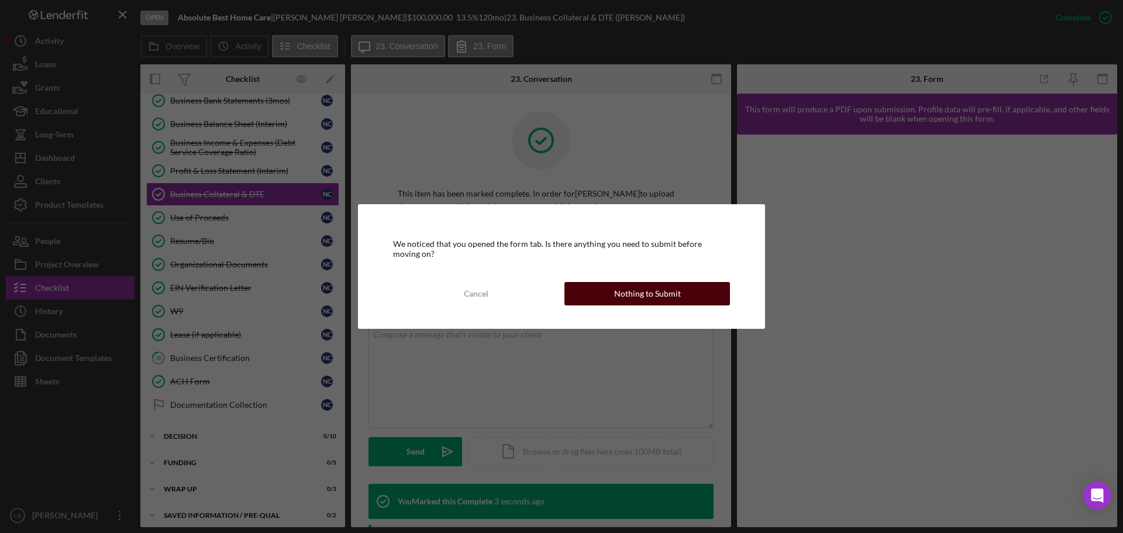
click at [637, 291] on div "Nothing to Submit" at bounding box center [647, 293] width 67 height 23
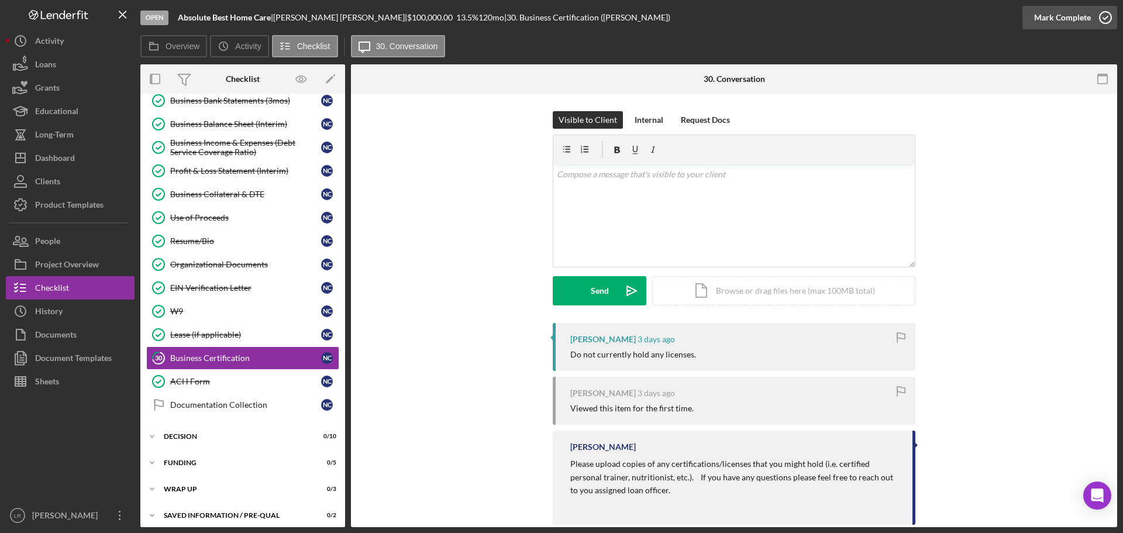
click at [1063, 9] on div "Mark Complete" at bounding box center [1062, 17] width 57 height 23
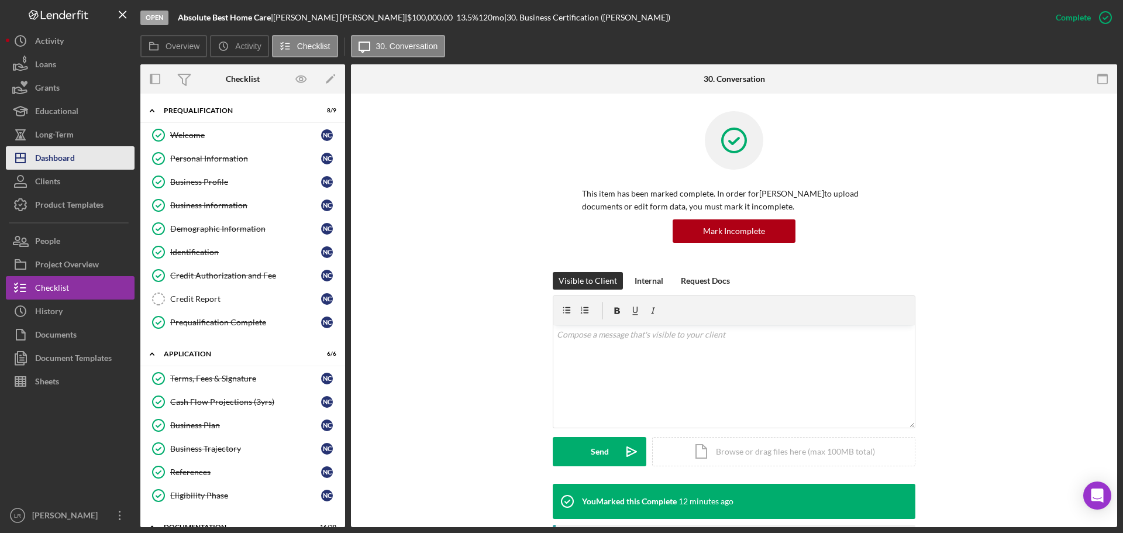
click at [80, 161] on button "Icon/Dashboard Dashboard" at bounding box center [70, 157] width 129 height 23
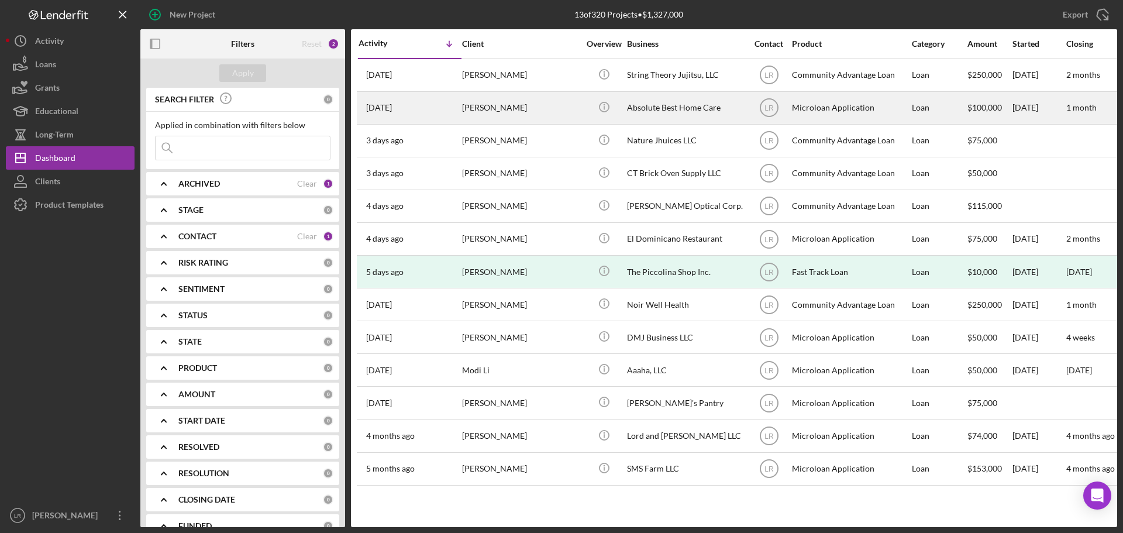
click at [491, 112] on div "[PERSON_NAME]" at bounding box center [520, 107] width 117 height 31
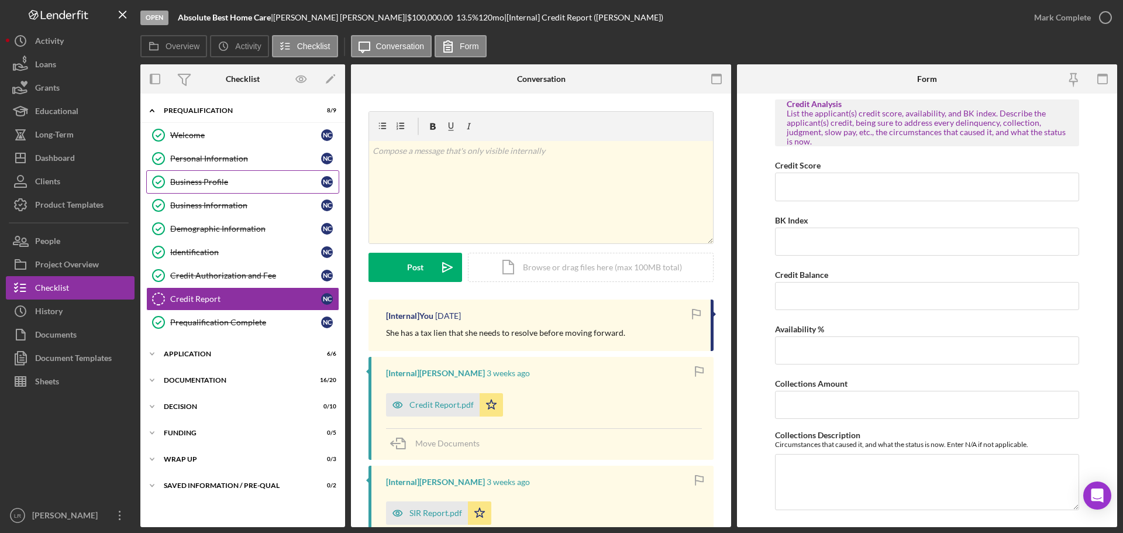
click at [211, 186] on div "Business Profile" at bounding box center [245, 181] width 151 height 9
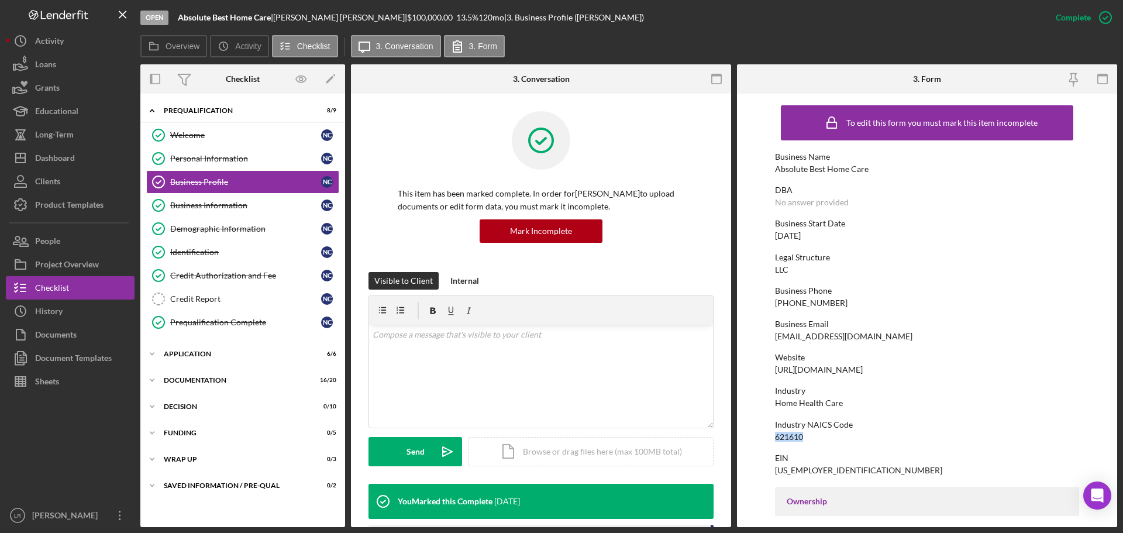
drag, startPoint x: 796, startPoint y: 438, endPoint x: 759, endPoint y: 439, distance: 36.8
click at [759, 439] on form "To edit this form you must mark this item incomplete Business Name Absolute Bes…" at bounding box center [927, 310] width 380 height 433
copy div "621610"
drag, startPoint x: 212, startPoint y: 246, endPoint x: 220, endPoint y: 244, distance: 8.4
click at [212, 247] on link "Identification Identification N C" at bounding box center [242, 251] width 193 height 23
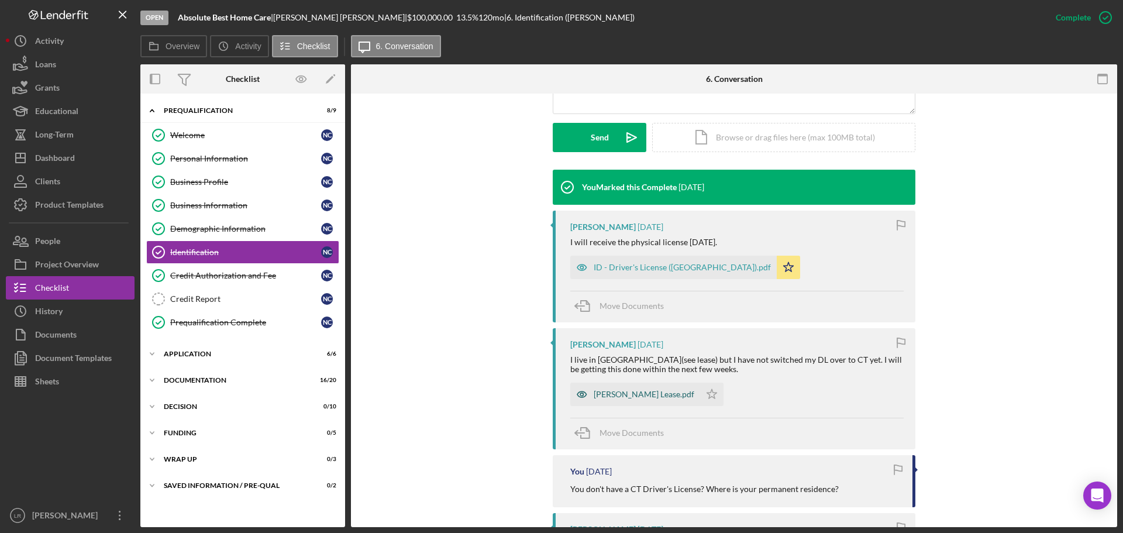
scroll to position [292, 0]
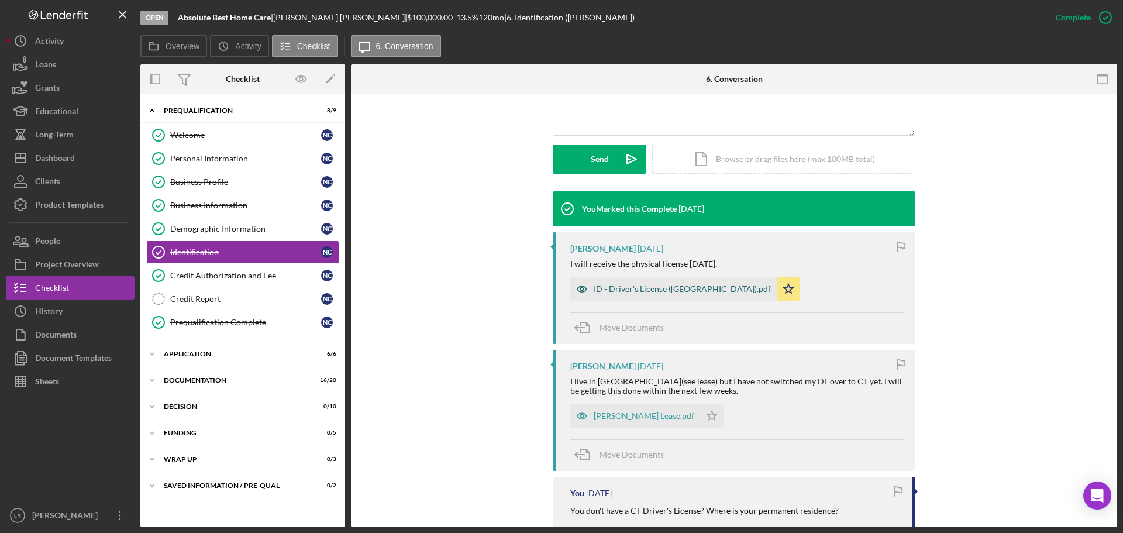
click at [625, 287] on div "ID - Driver's License ([GEOGRAPHIC_DATA]).pdf" at bounding box center [682, 288] width 177 height 9
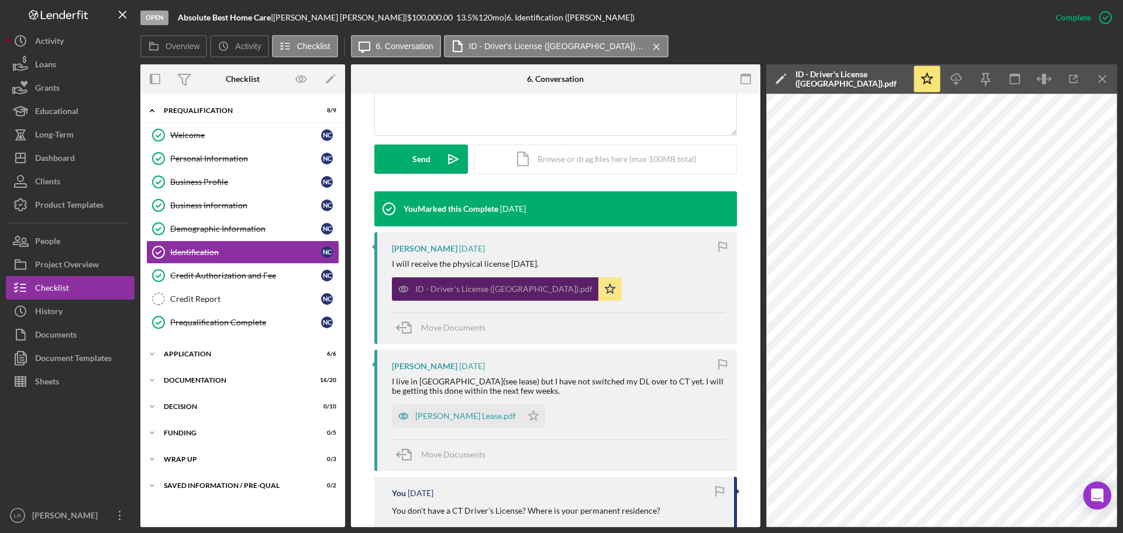
click at [472, 285] on div "ID - Driver's License ([GEOGRAPHIC_DATA]).pdf" at bounding box center [503, 288] width 177 height 9
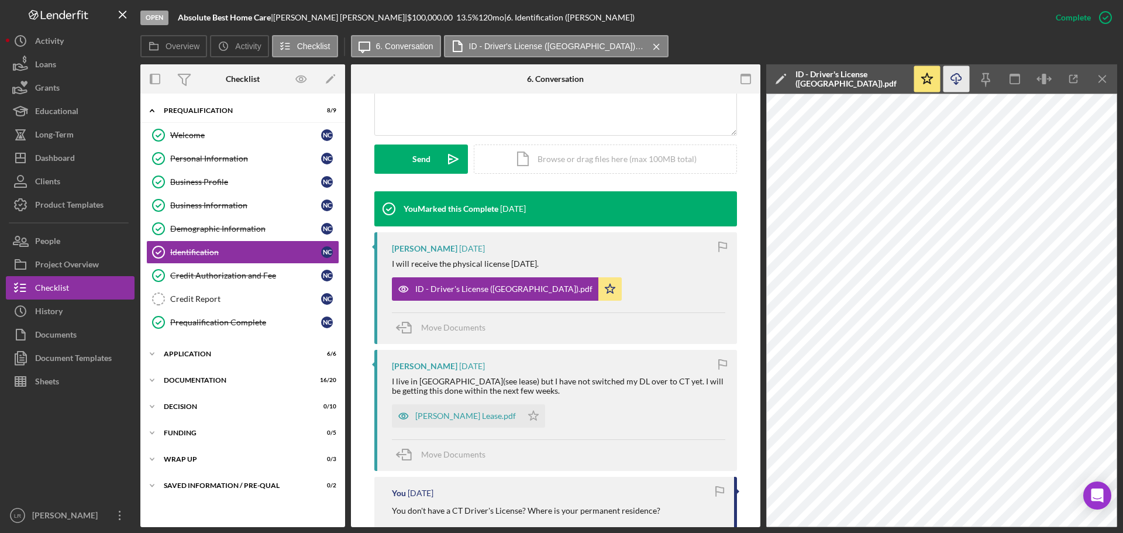
click at [959, 80] on icon "Icon/Download" at bounding box center [956, 79] width 26 height 26
click at [1042, 84] on icon "button" at bounding box center [1044, 79] width 4 height 11
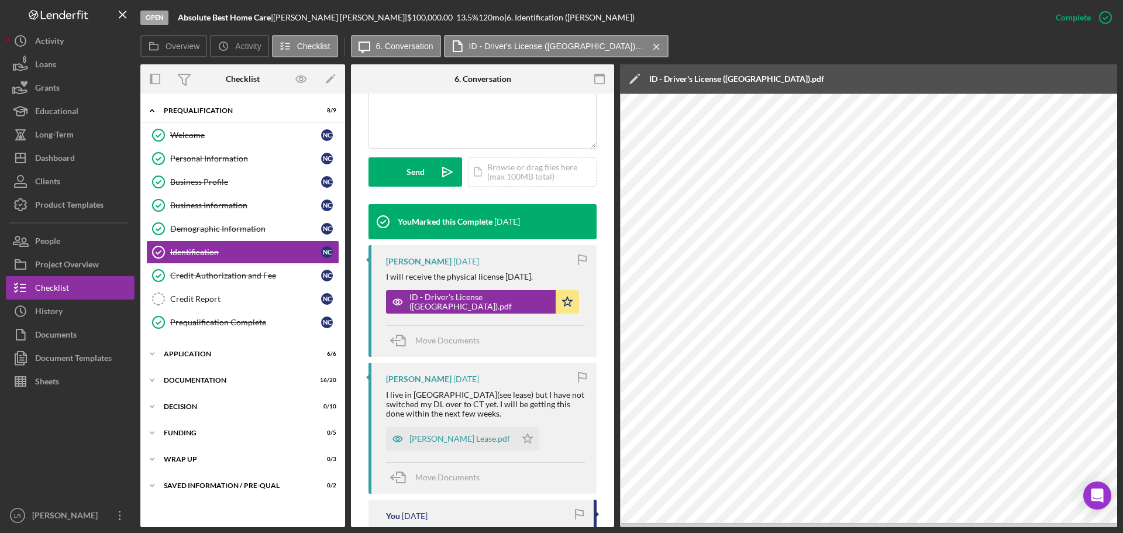
scroll to position [305, 0]
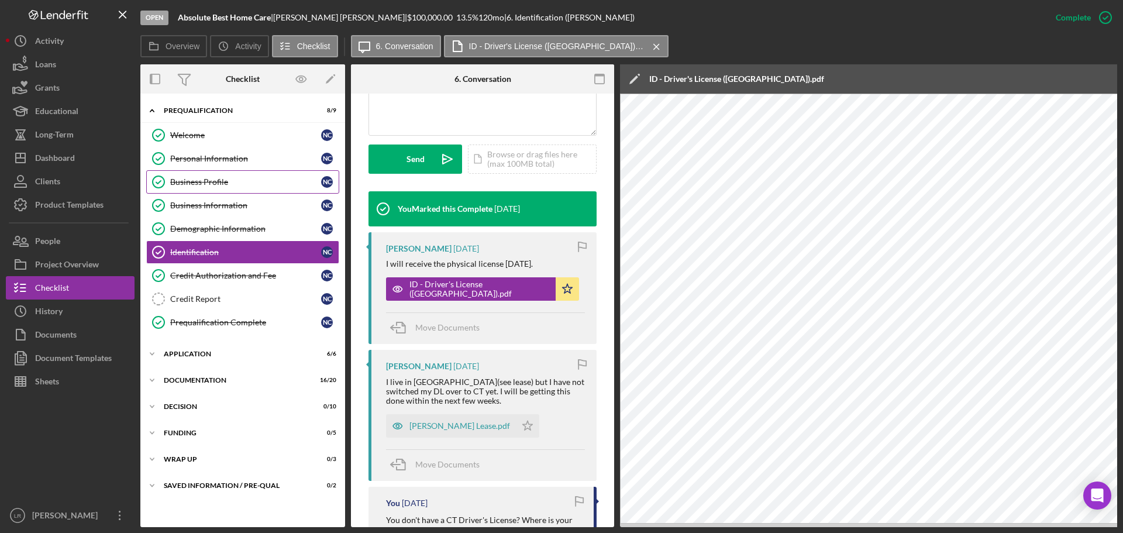
click at [233, 175] on link "Business Profile Business Profile N C" at bounding box center [242, 181] width 193 height 23
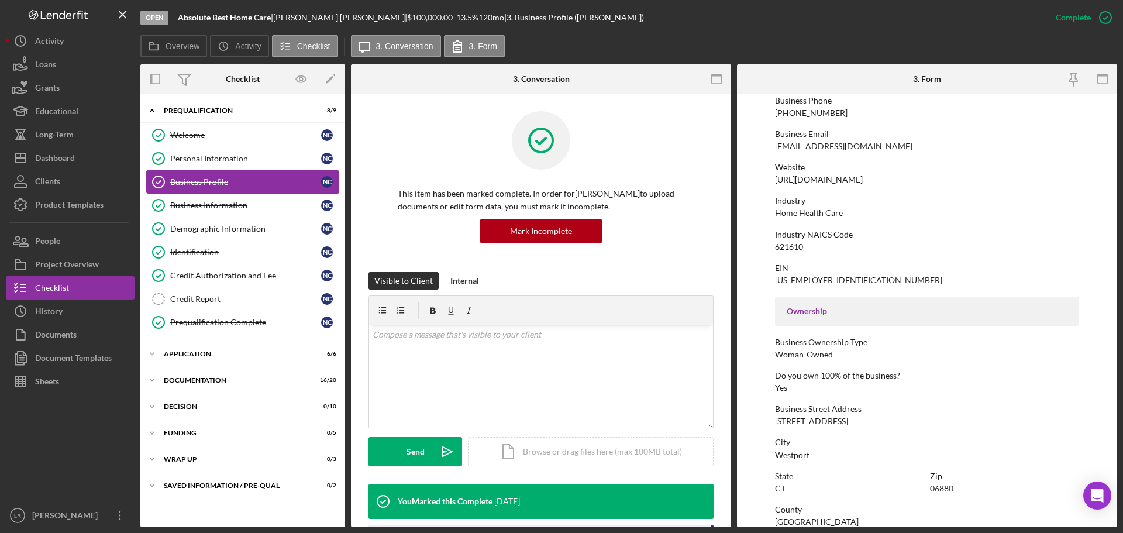
scroll to position [351, 0]
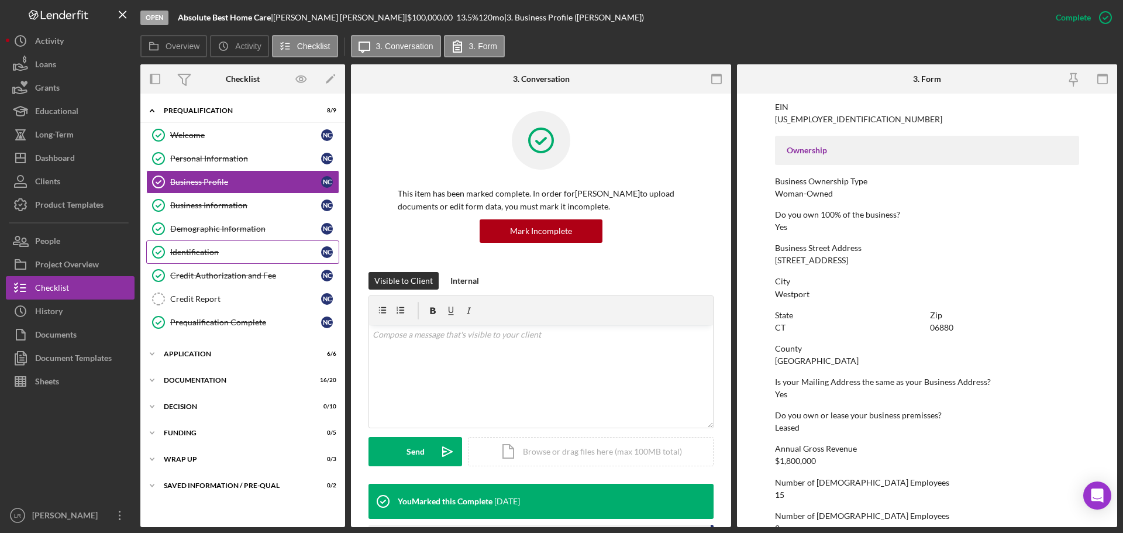
click at [209, 253] on div "Identification" at bounding box center [245, 251] width 151 height 9
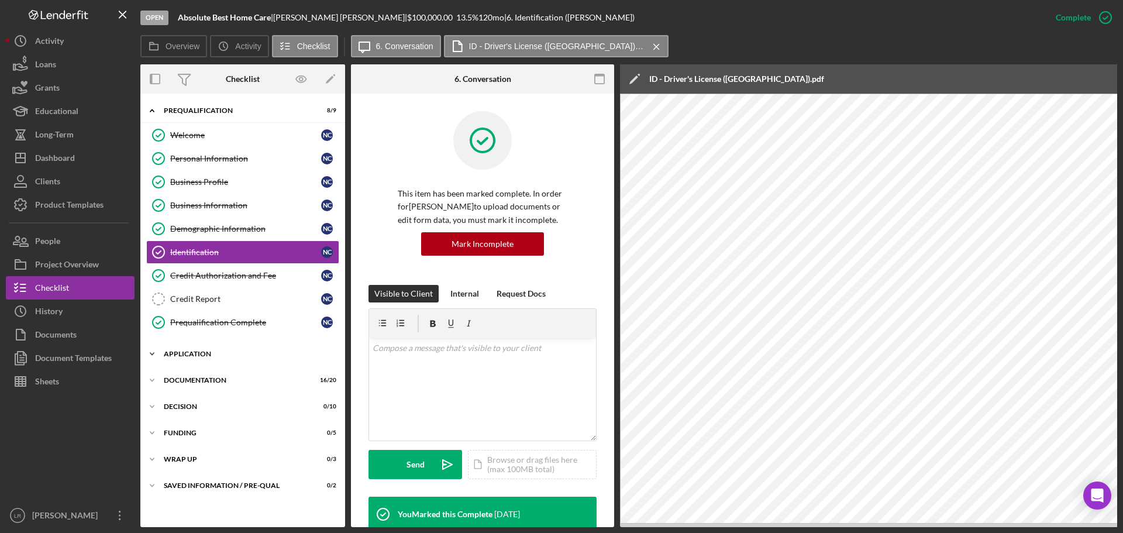
click at [194, 356] on div "Application" at bounding box center [247, 353] width 167 height 7
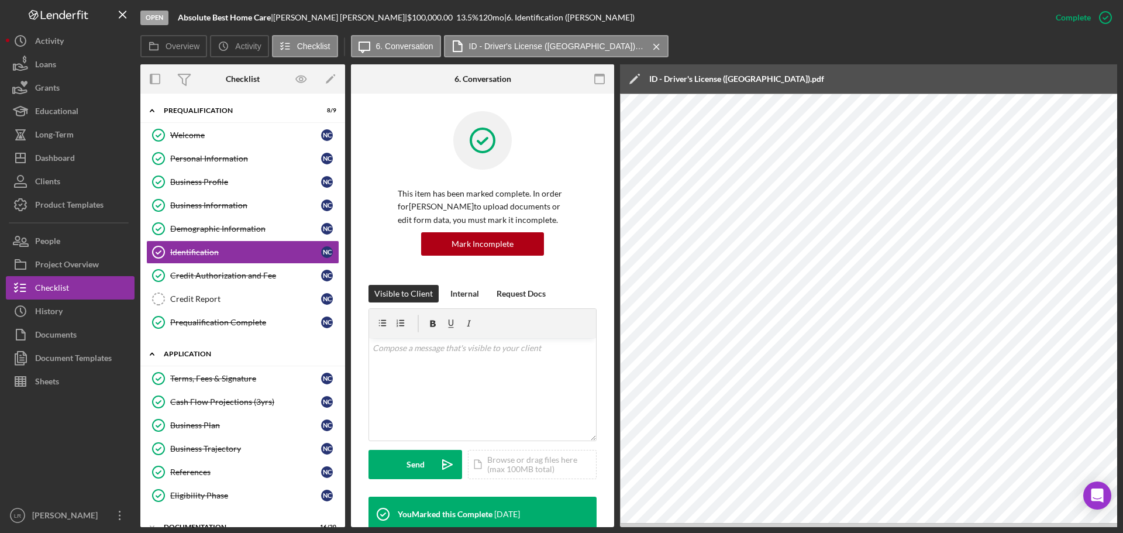
click at [199, 350] on div "Application" at bounding box center [247, 353] width 167 height 7
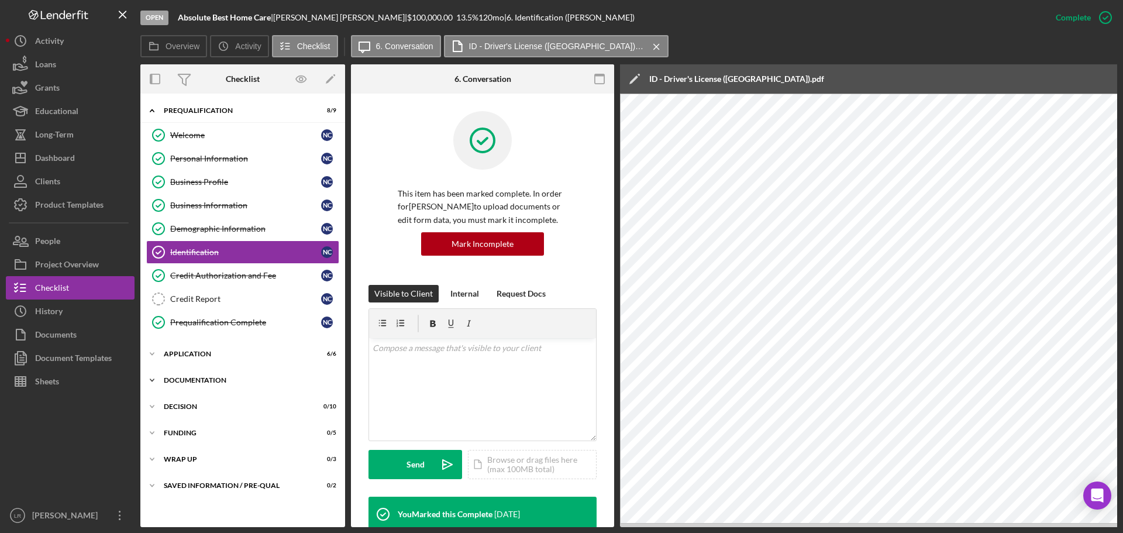
click at [211, 388] on div "Icon/Expander Documentation 16 / 20" at bounding box center [242, 379] width 205 height 23
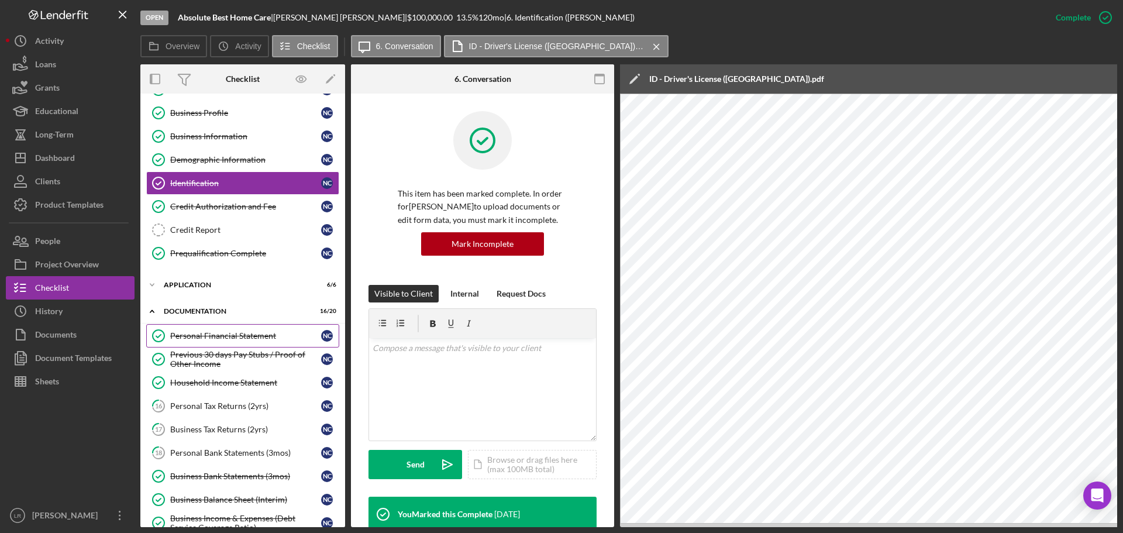
scroll to position [175, 0]
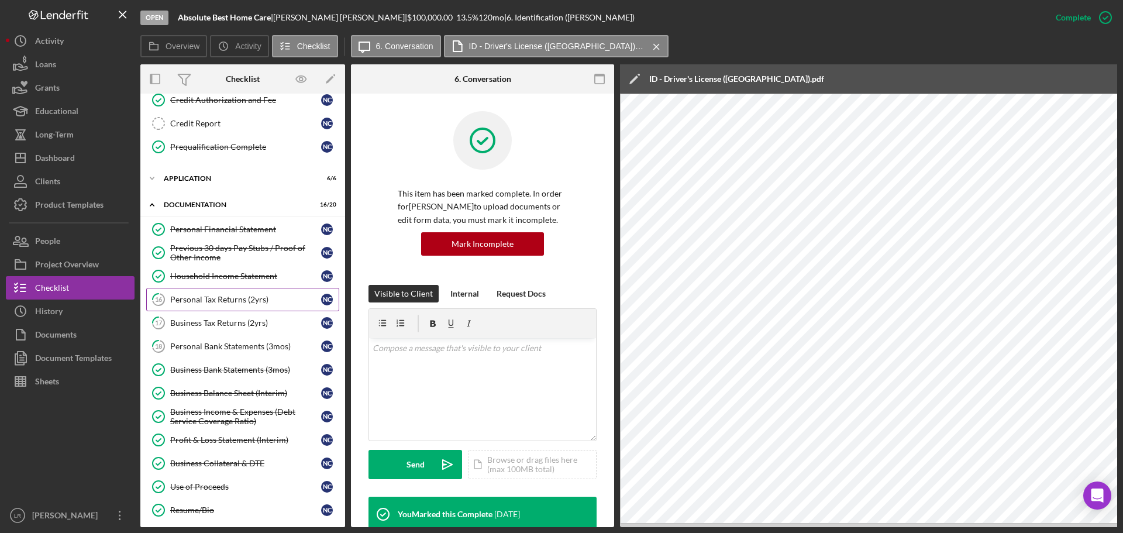
click at [218, 302] on div "Personal Tax Returns (2yrs)" at bounding box center [245, 299] width 151 height 9
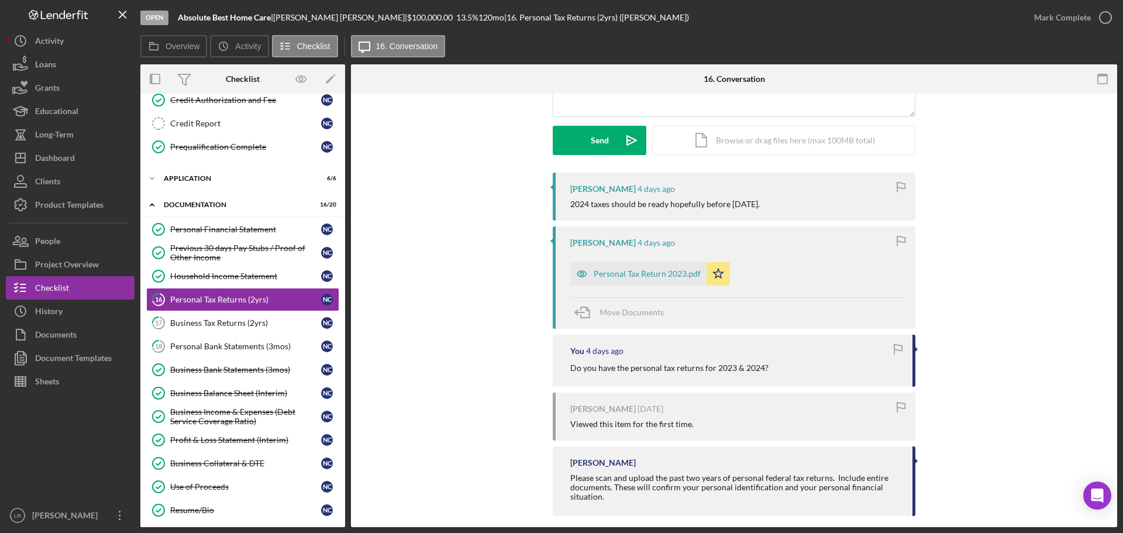
scroll to position [163, 0]
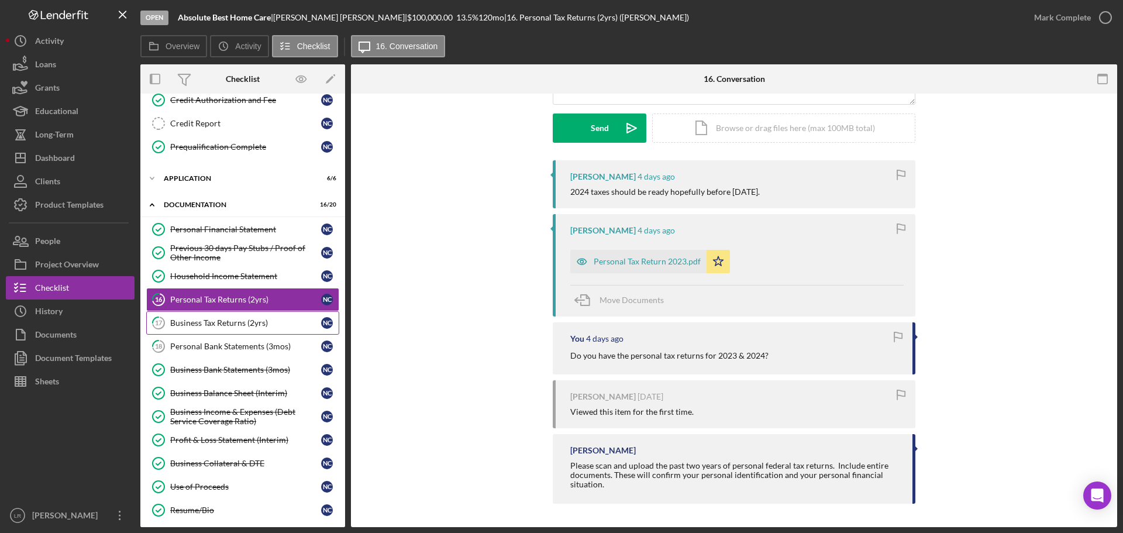
click at [258, 319] on div "Business Tax Returns (2yrs)" at bounding box center [245, 322] width 151 height 9
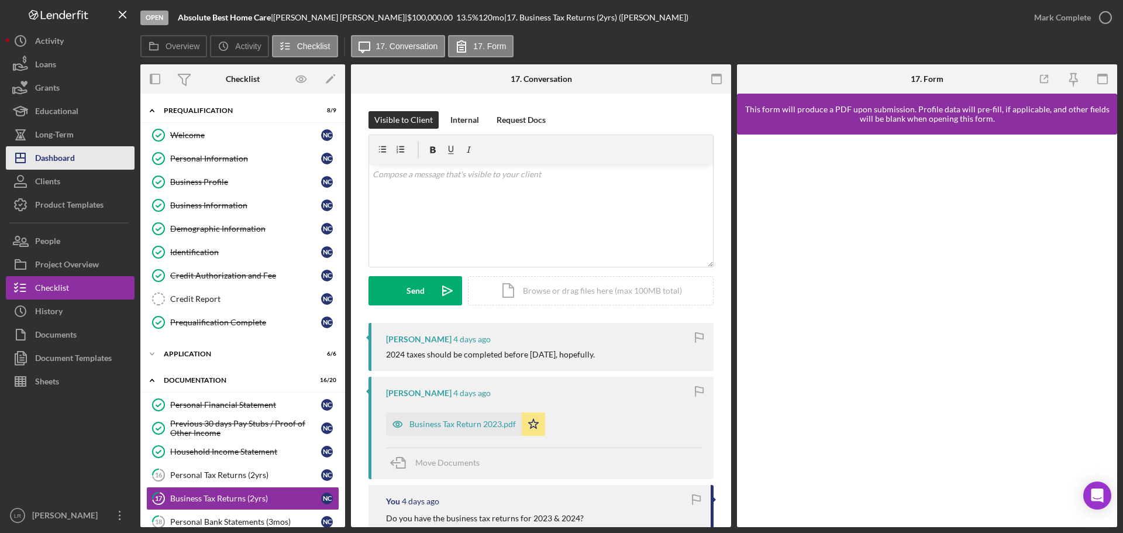
click at [81, 156] on button "Icon/Dashboard Dashboard" at bounding box center [70, 157] width 129 height 23
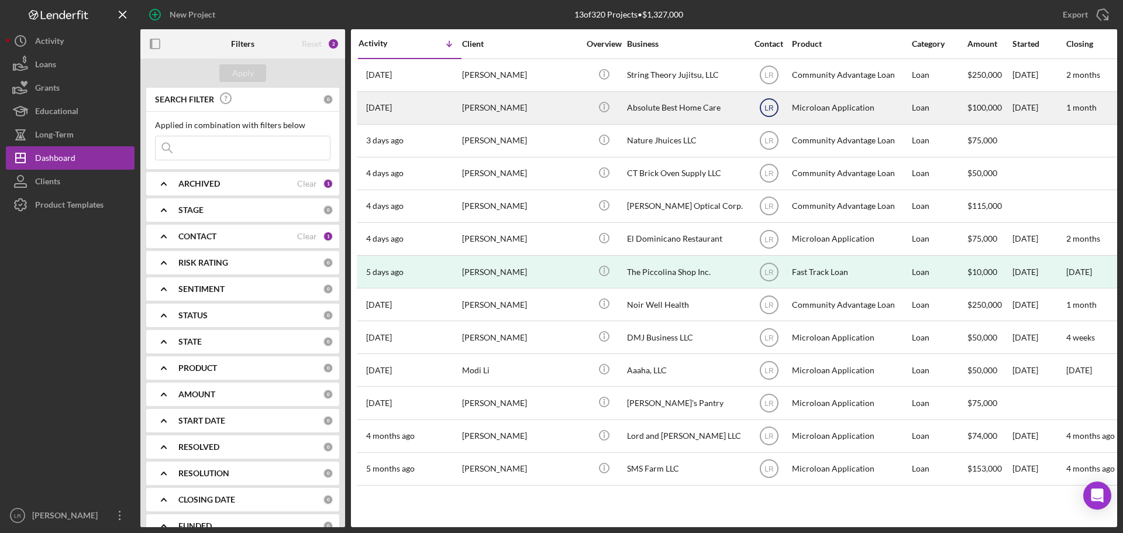
click at [763, 106] on icon "LR" at bounding box center [768, 107] width 29 height 29
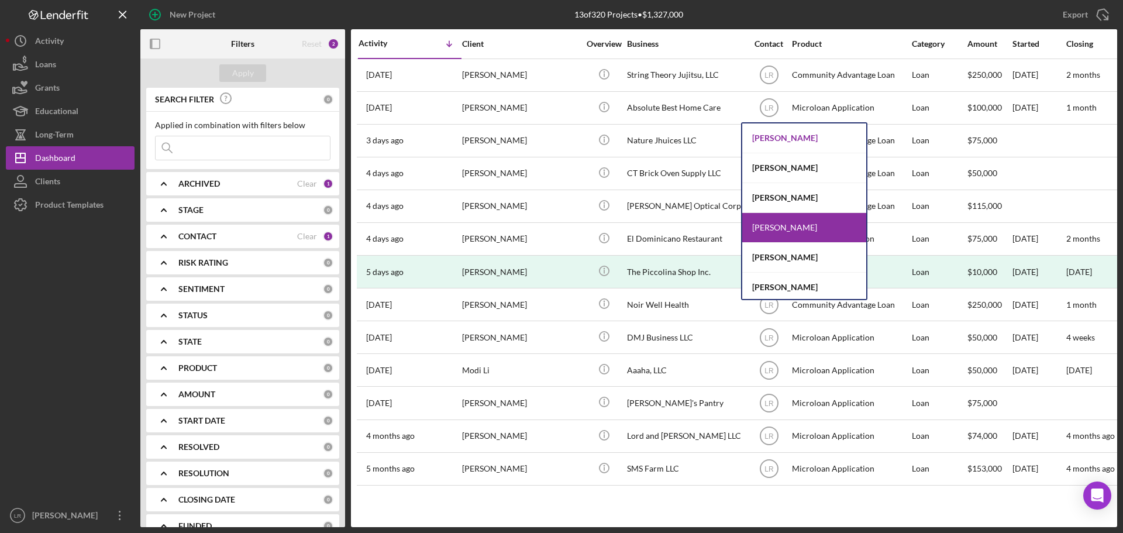
click at [777, 132] on div "[PERSON_NAME]" at bounding box center [804, 138] width 124 height 30
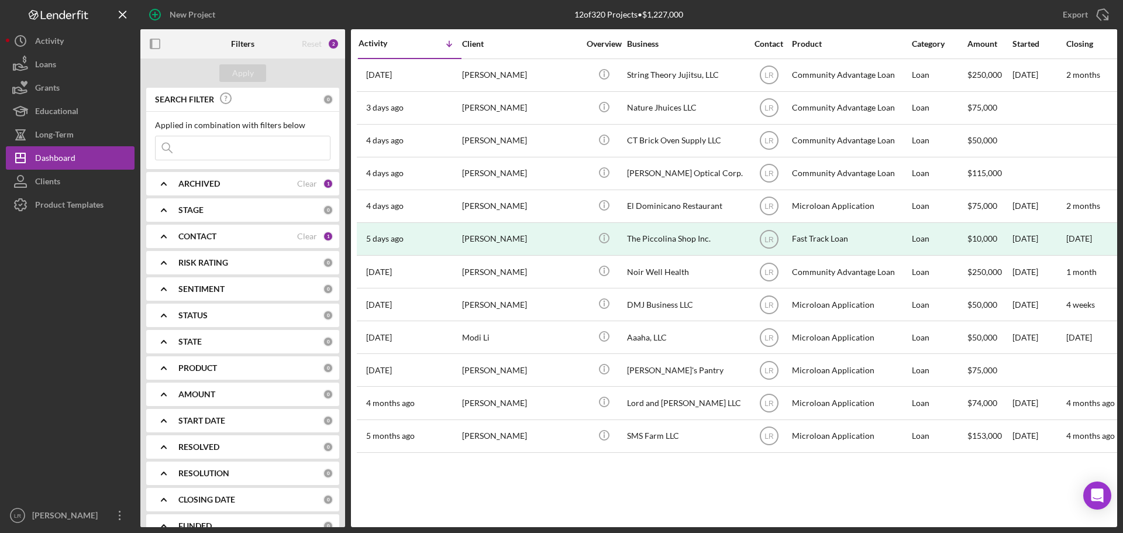
click at [190, 242] on div "CONTACT Clear 1" at bounding box center [255, 236] width 155 height 11
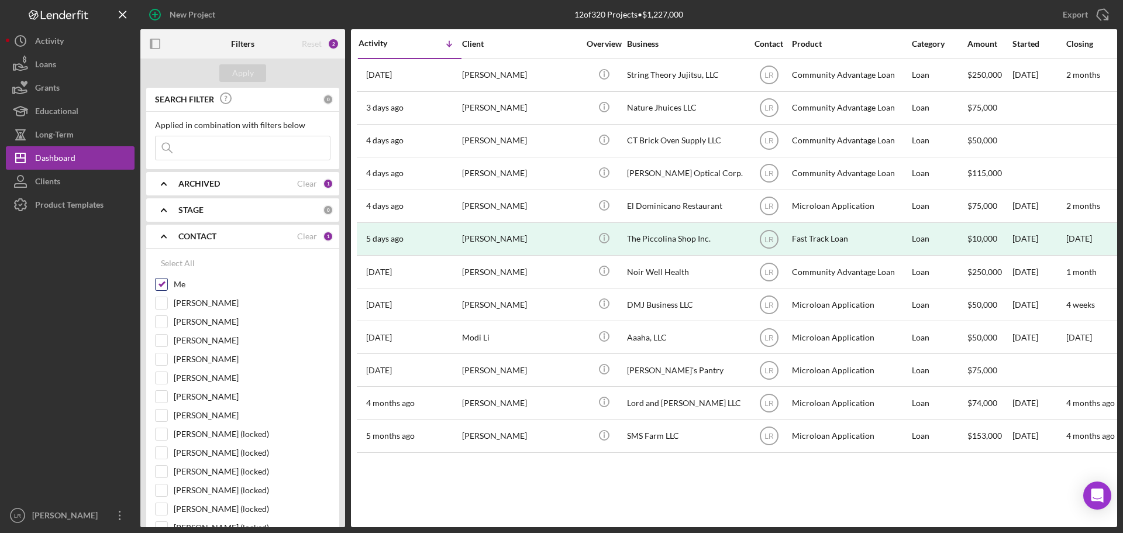
click at [194, 295] on div "Me" at bounding box center [242, 287] width 175 height 19
click at [199, 302] on label "[PERSON_NAME]" at bounding box center [252, 303] width 157 height 12
click at [167, 302] on input "[PERSON_NAME]" at bounding box center [162, 303] width 12 height 12
checkbox input "true"
click at [256, 71] on button "Apply" at bounding box center [242, 73] width 47 height 18
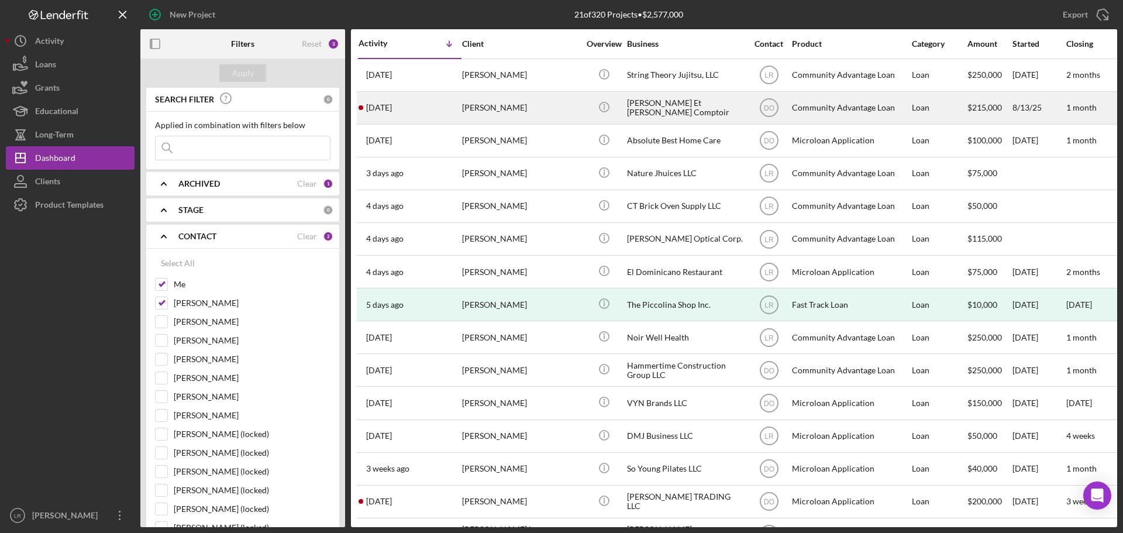
click at [550, 113] on div "[PERSON_NAME]" at bounding box center [520, 107] width 117 height 31
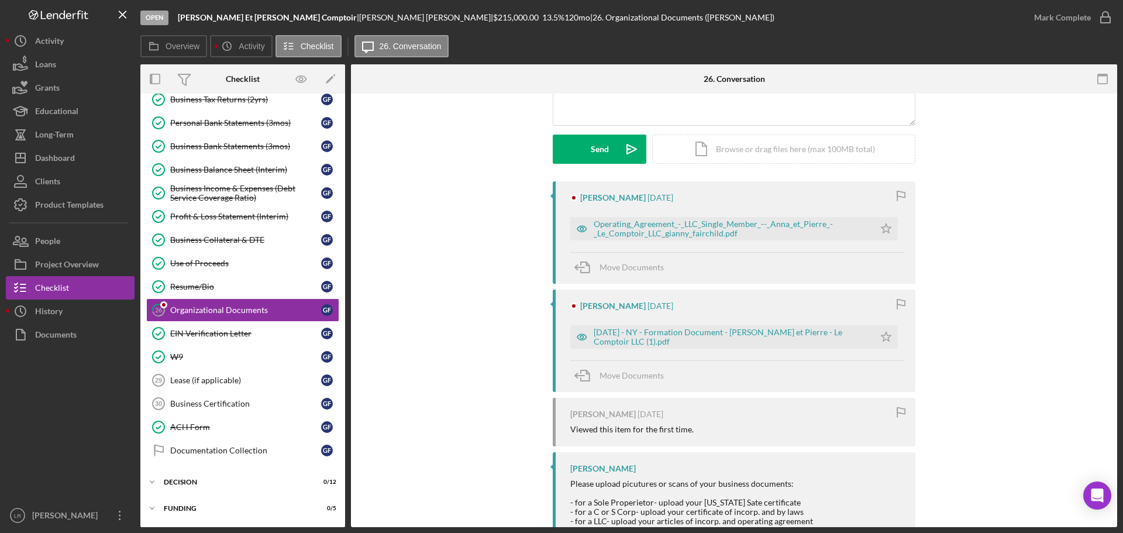
scroll to position [175, 0]
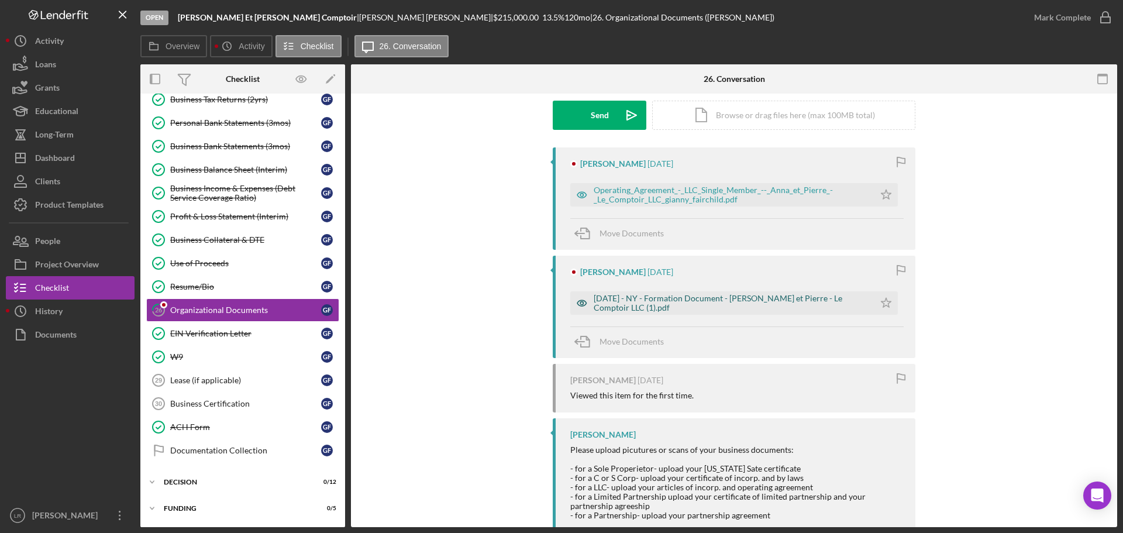
click at [673, 304] on div "[DATE] - NY - Formation Document - [PERSON_NAME] et Pierre - Le Comptoir LLC (1…" at bounding box center [731, 303] width 275 height 19
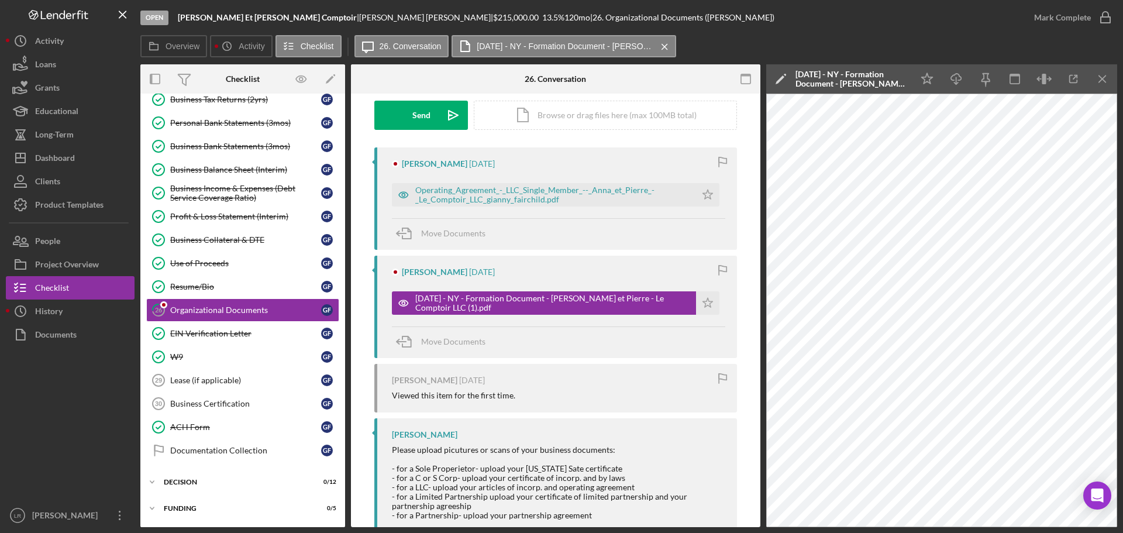
click at [781, 74] on icon "Icon/Edit" at bounding box center [780, 78] width 29 height 29
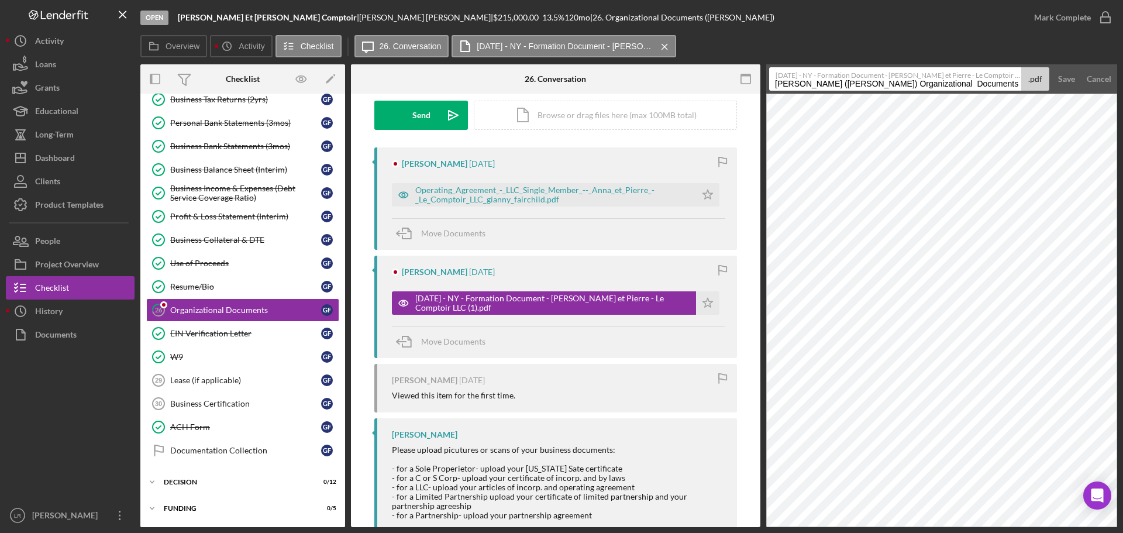
drag, startPoint x: 950, startPoint y: 83, endPoint x: 302, endPoint y: 87, distance: 647.4
click at [229, 89] on div "Overview Internal Workflow Stage Open Icon/Dropdown Arrow Archive (can unarchiv…" at bounding box center [628, 295] width 977 height 463
click at [833, 84] on input "Organizational Documents 20250824" at bounding box center [895, 78] width 252 height 23
drag, startPoint x: 872, startPoint y: 83, endPoint x: 1024, endPoint y: 91, distance: 152.2
click at [1024, 91] on form "[DATE] - NY - Formation Document - [PERSON_NAME] et Pierre - Le Comptoir LLC (1…" at bounding box center [941, 78] width 351 height 29
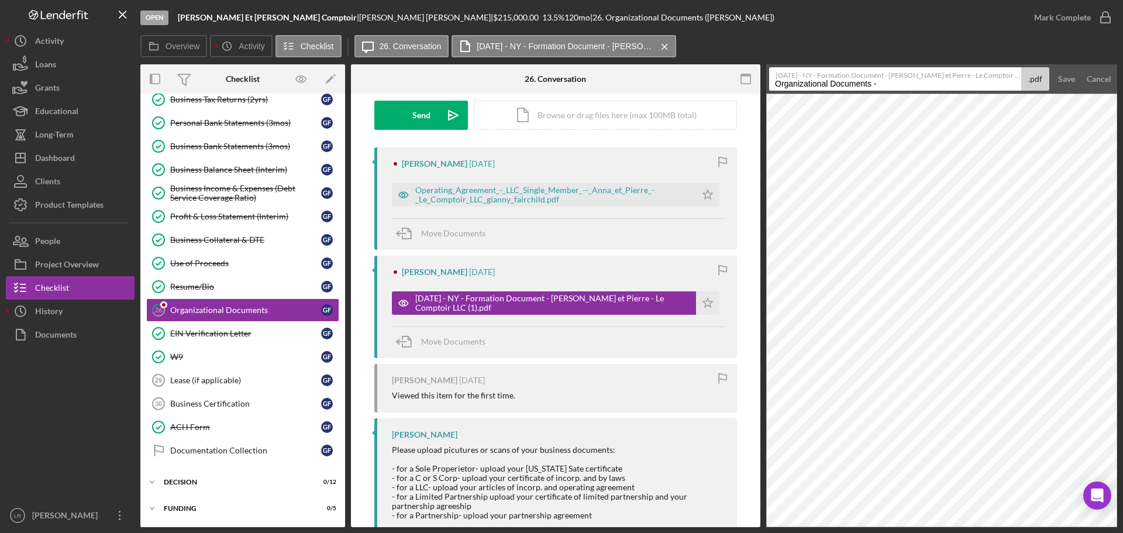
type input "Organizational Documents - Articles of Organization"
click at [1071, 74] on div "Save" at bounding box center [1066, 78] width 17 height 23
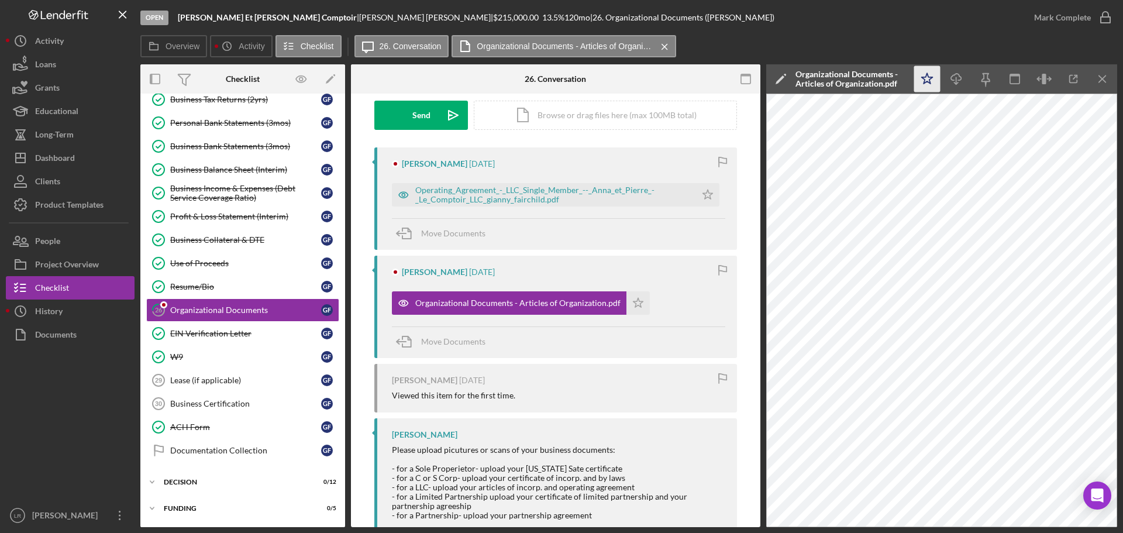
click at [930, 80] on polygon "button" at bounding box center [927, 78] width 11 height 11
click at [954, 82] on icon "Icon/Download" at bounding box center [956, 79] width 26 height 26
click at [453, 187] on div "Operating_Agreement_-_LLC_Single_Member_--_Anna_et_Pierre_-_Le_Comptoir_LLC_gia…" at bounding box center [552, 194] width 275 height 19
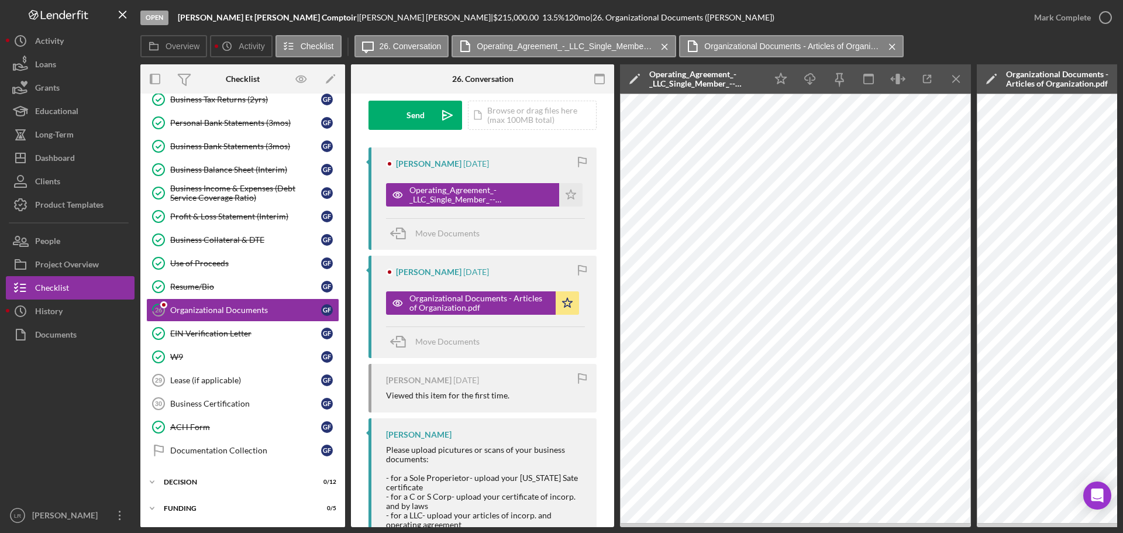
click at [629, 74] on icon "Icon/Edit" at bounding box center [634, 78] width 29 height 29
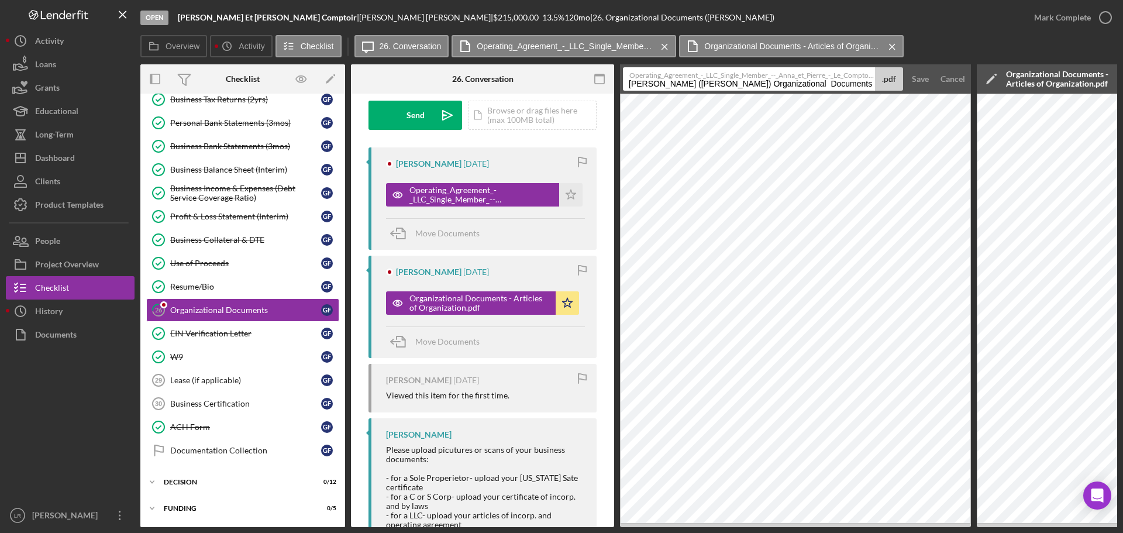
drag, startPoint x: 803, startPoint y: 84, endPoint x: -130, endPoint y: 95, distance: 933.4
click at [0, 95] on html "Open [PERSON_NAME] | [PERSON_NAME] | $215,000.00 13.5 % 120 mo | 26. Organizati…" at bounding box center [561, 266] width 1123 height 533
click at [685, 87] on input "Organizational Documents 20250824" at bounding box center [749, 78] width 252 height 23
drag, startPoint x: 728, startPoint y: 87, endPoint x: 916, endPoint y: 87, distance: 188.3
click at [916, 87] on form "Operating_Agreement_-_LLC_Single_Member_--_Anna_et_Pierre_-_Le_Comptoir_LLC_gia…" at bounding box center [795, 78] width 351 height 29
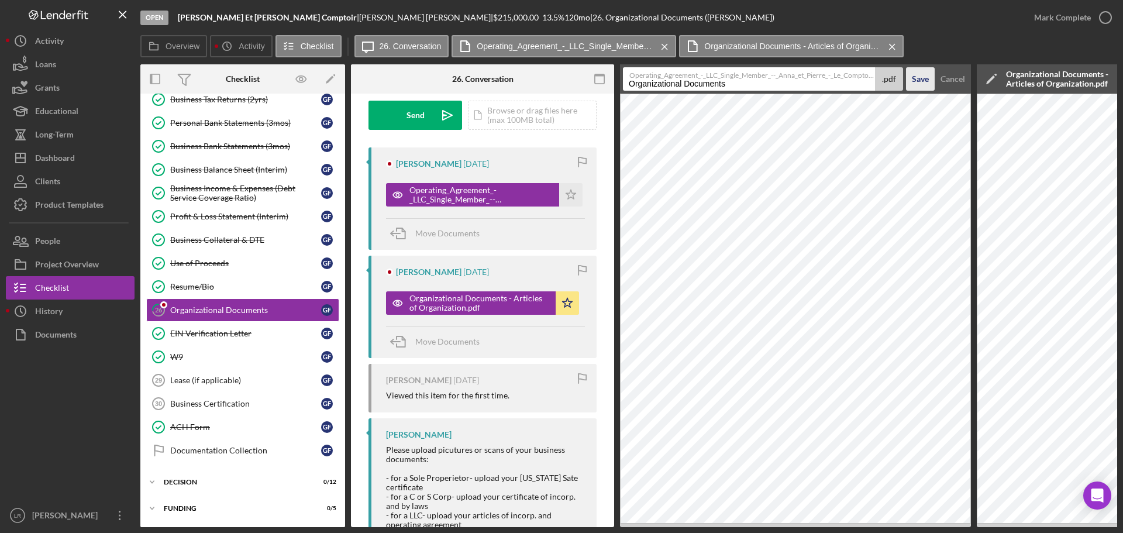
type input "Organizational Documents - Operating Agreement"
click at [916, 78] on div "Save" at bounding box center [920, 78] width 17 height 23
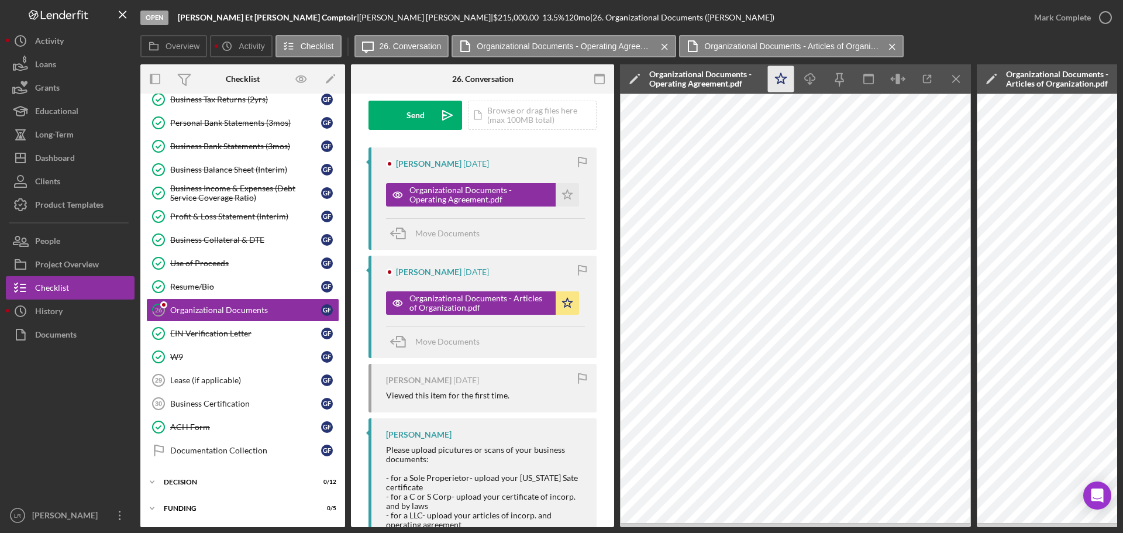
click at [784, 81] on polygon "button" at bounding box center [780, 78] width 11 height 11
click at [815, 80] on icon "Icon/Download" at bounding box center [810, 79] width 26 height 26
click at [1050, 18] on div "Mark Complete" at bounding box center [1062, 17] width 57 height 23
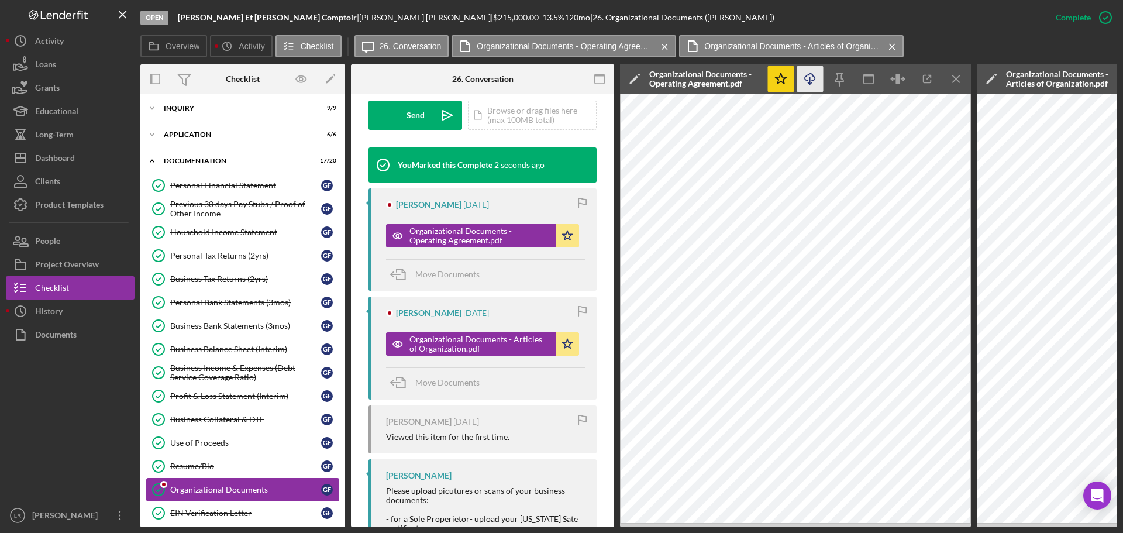
scroll to position [0, 0]
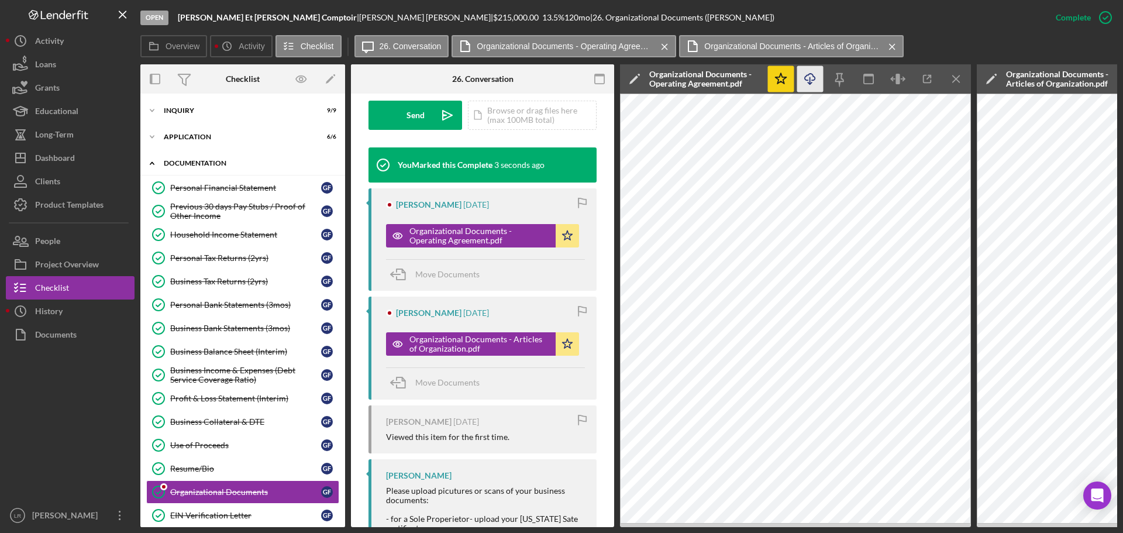
click at [194, 156] on div "Icon/Expander Documentation 17 / 20" at bounding box center [242, 163] width 205 height 24
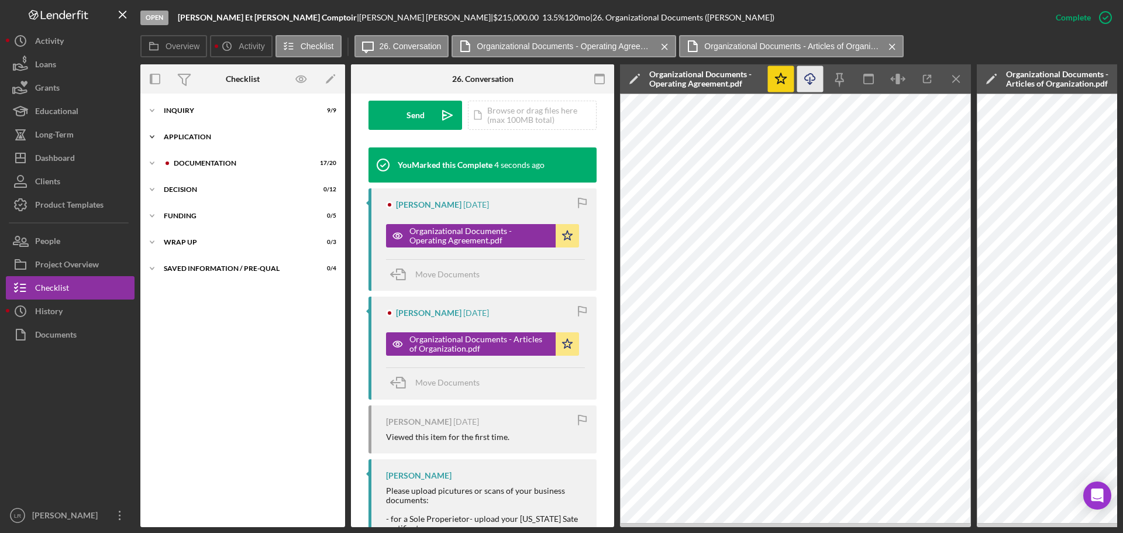
click at [196, 138] on div "Application" at bounding box center [247, 136] width 167 height 7
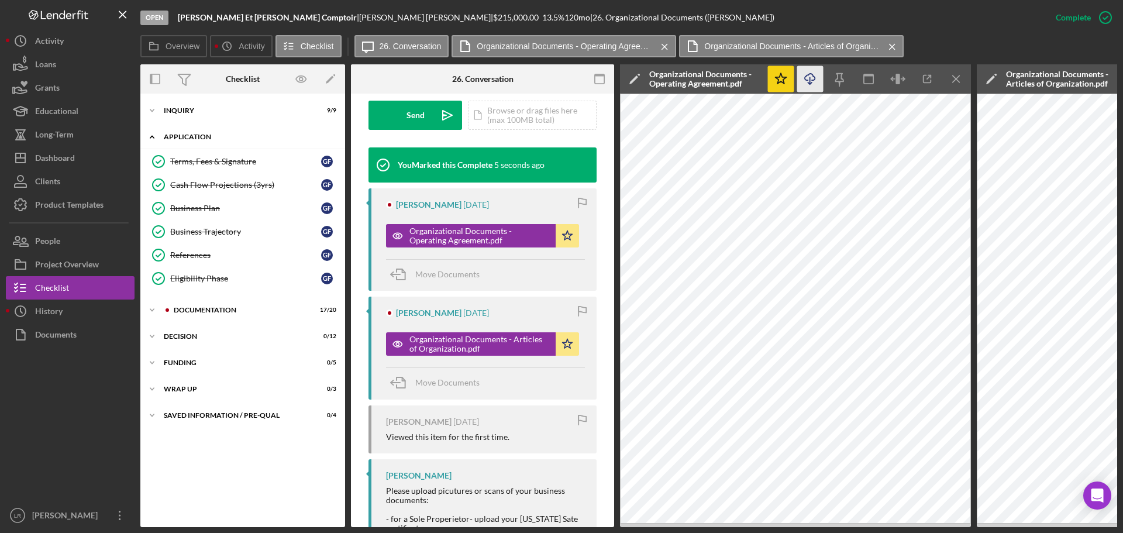
click at [196, 138] on div "Application" at bounding box center [247, 136] width 167 height 7
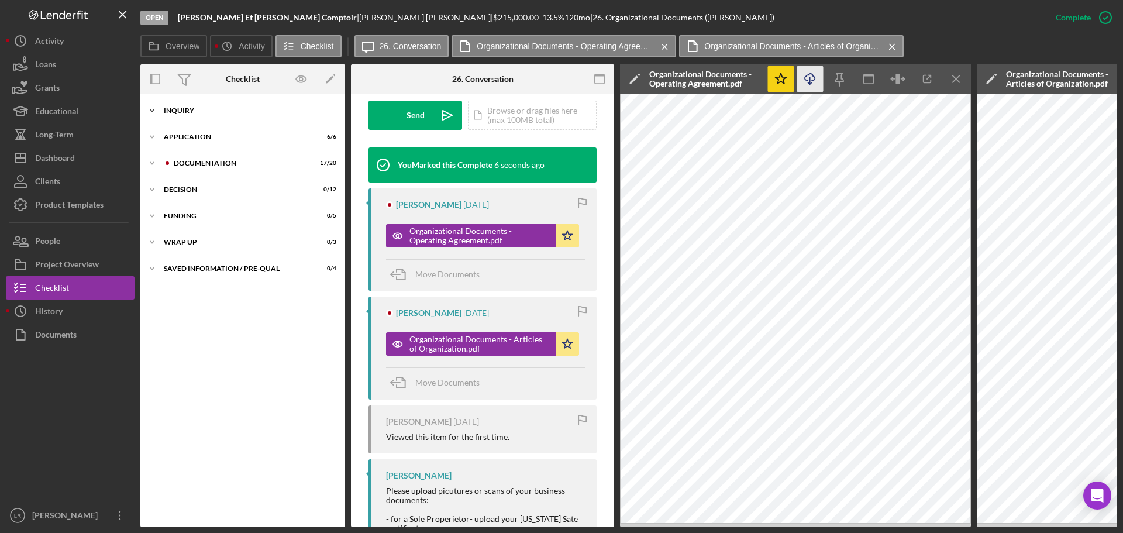
click at [195, 108] on div "Inquiry" at bounding box center [247, 110] width 167 height 7
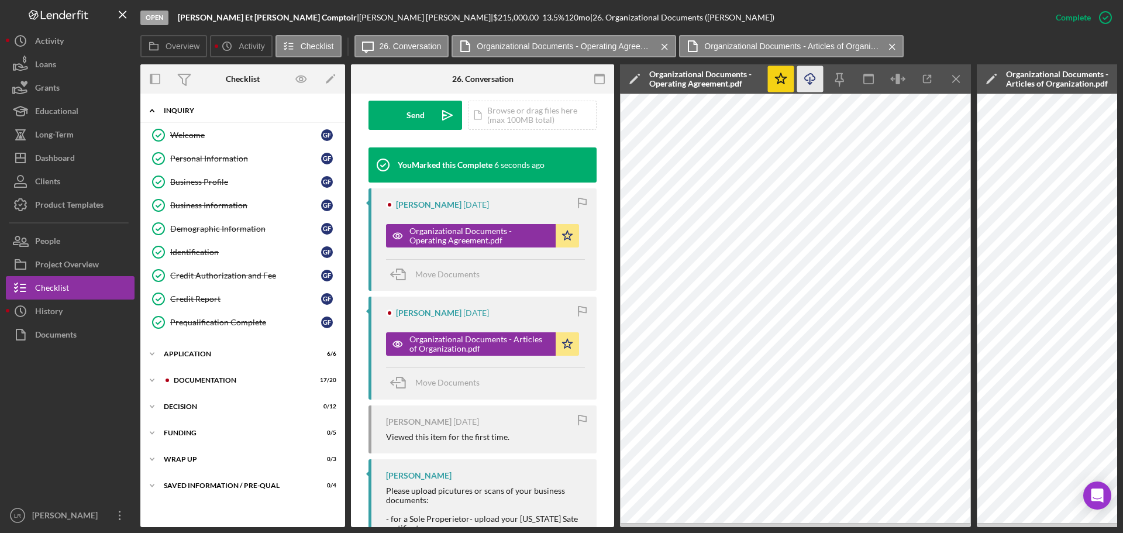
click at [195, 108] on div "Inquiry" at bounding box center [247, 110] width 167 height 7
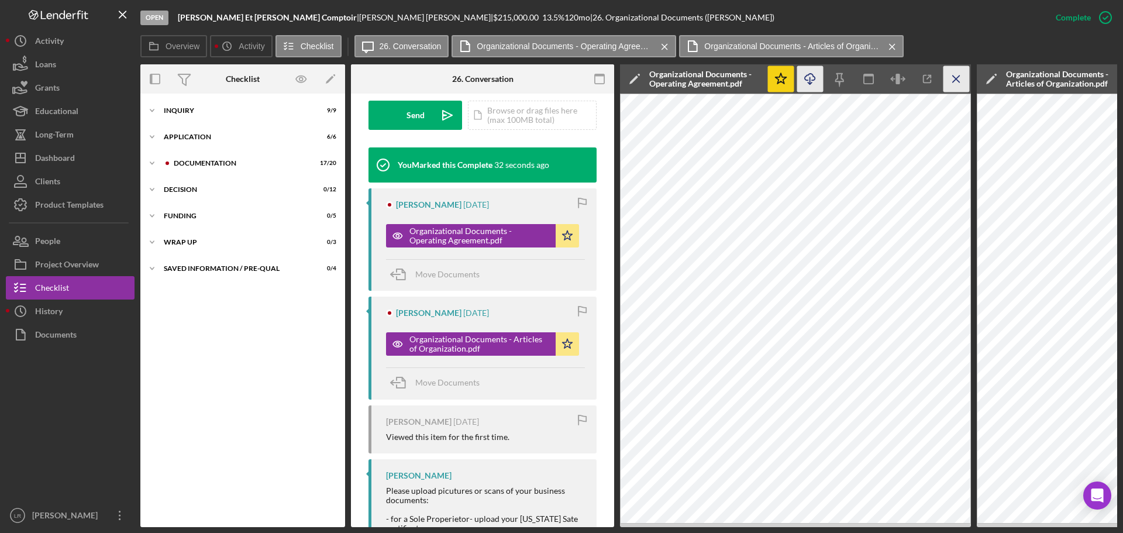
click at [961, 77] on icon "Icon/Menu Close" at bounding box center [956, 79] width 26 height 26
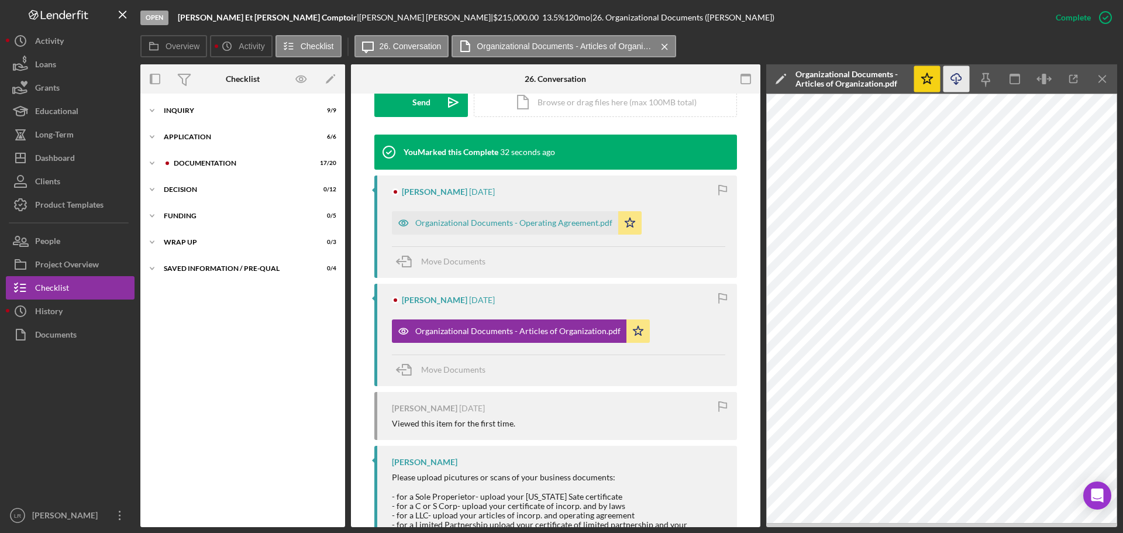
scroll to position [336, 0]
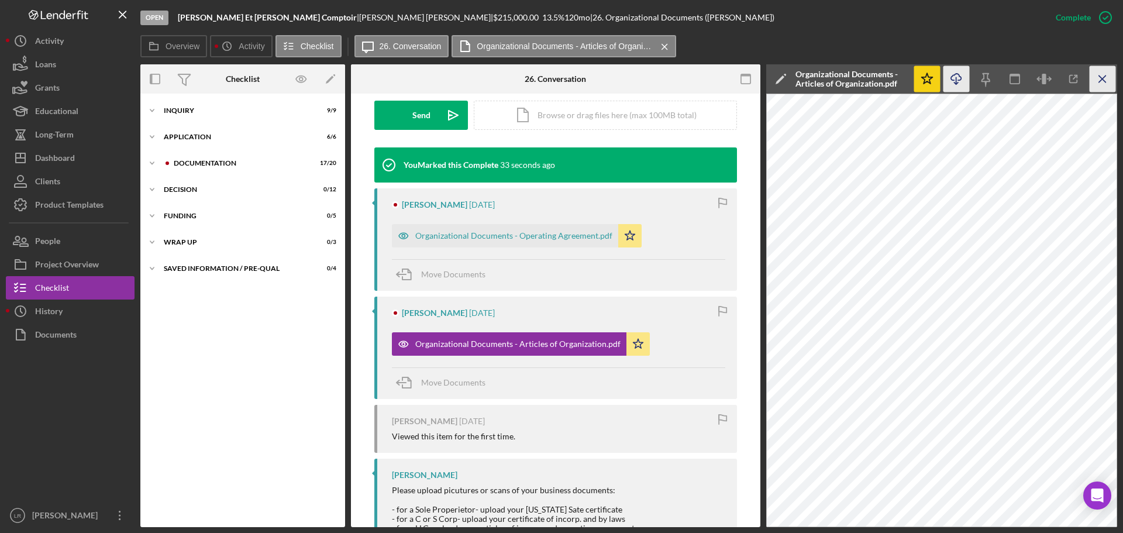
click at [1101, 81] on icon "Icon/Menu Close" at bounding box center [1103, 79] width 26 height 26
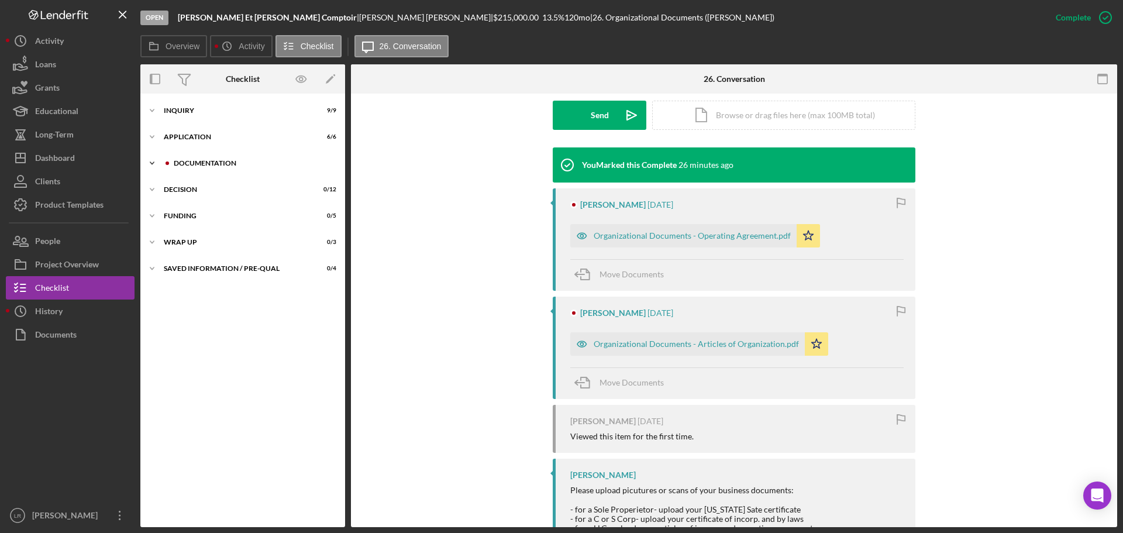
click at [232, 161] on div "Documentation" at bounding box center [252, 163] width 157 height 7
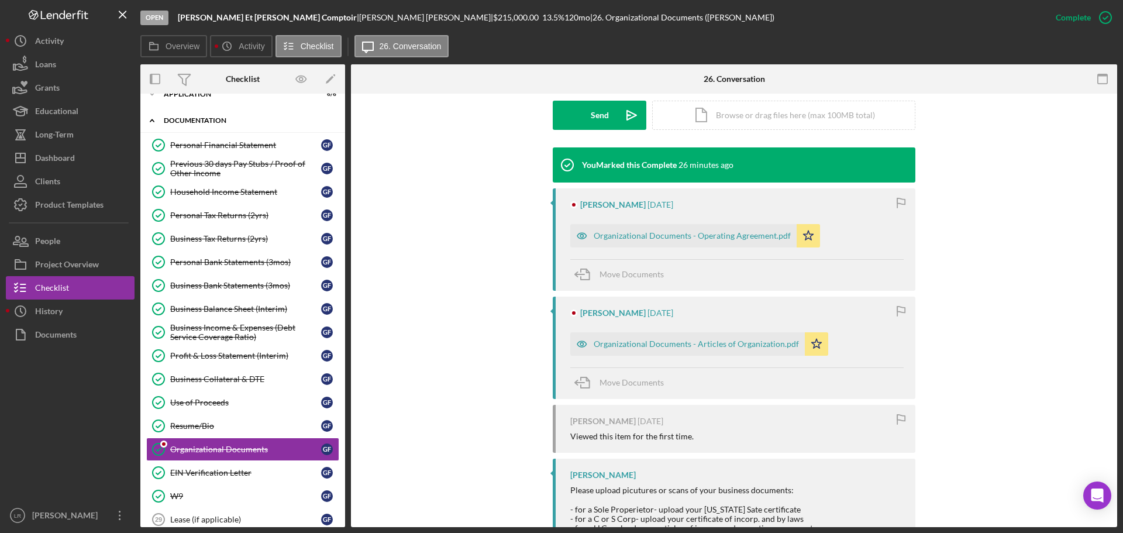
scroll to position [0, 0]
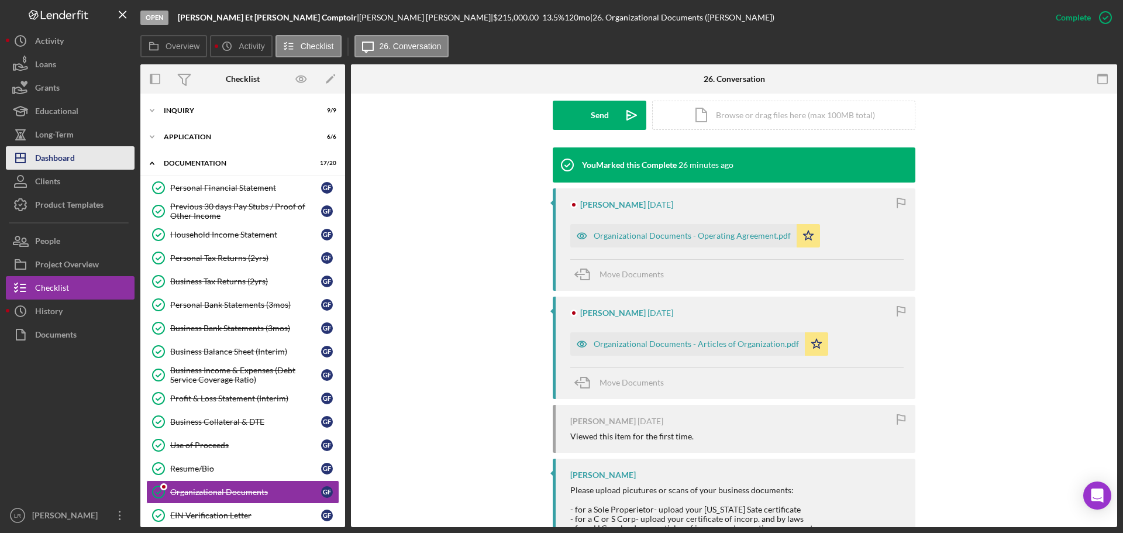
click at [62, 158] on div "Dashboard" at bounding box center [55, 159] width 40 height 26
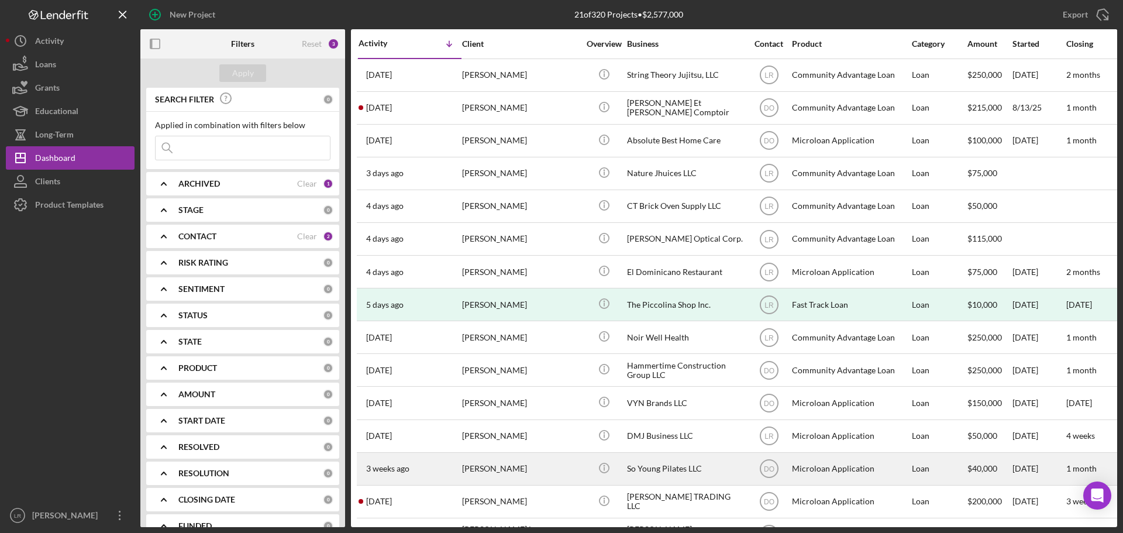
click at [753, 465] on div "DO" at bounding box center [769, 468] width 44 height 29
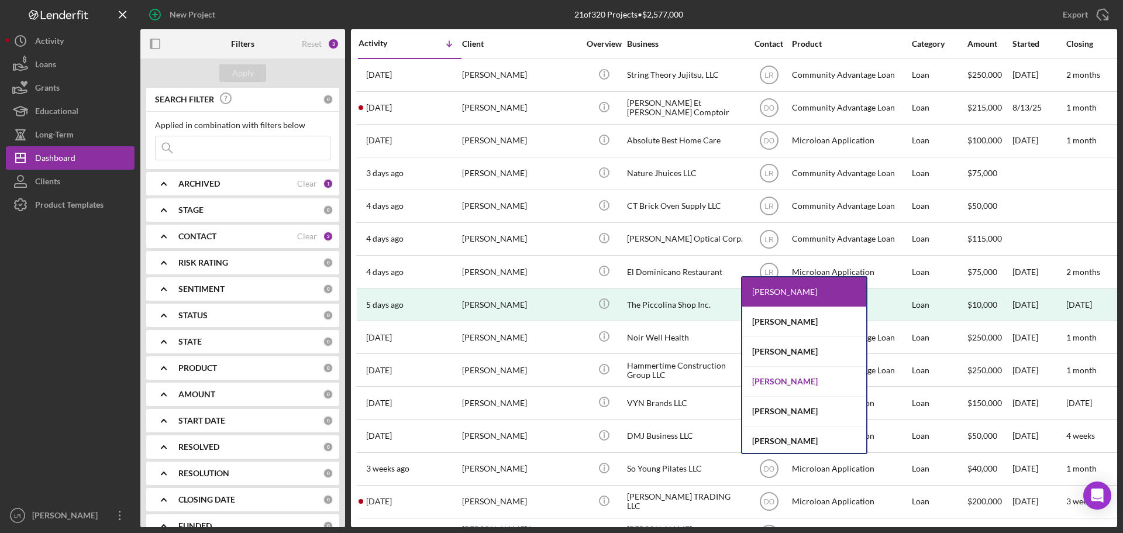
click at [782, 384] on div "[PERSON_NAME]" at bounding box center [804, 382] width 124 height 30
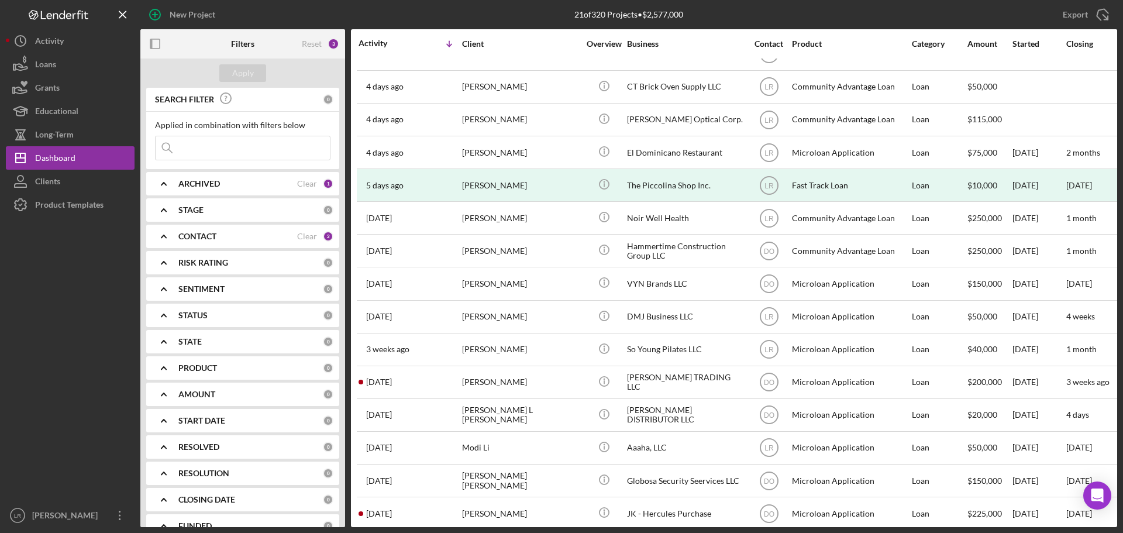
scroll to position [118, 0]
click at [216, 239] on b "CONTACT" at bounding box center [197, 236] width 38 height 9
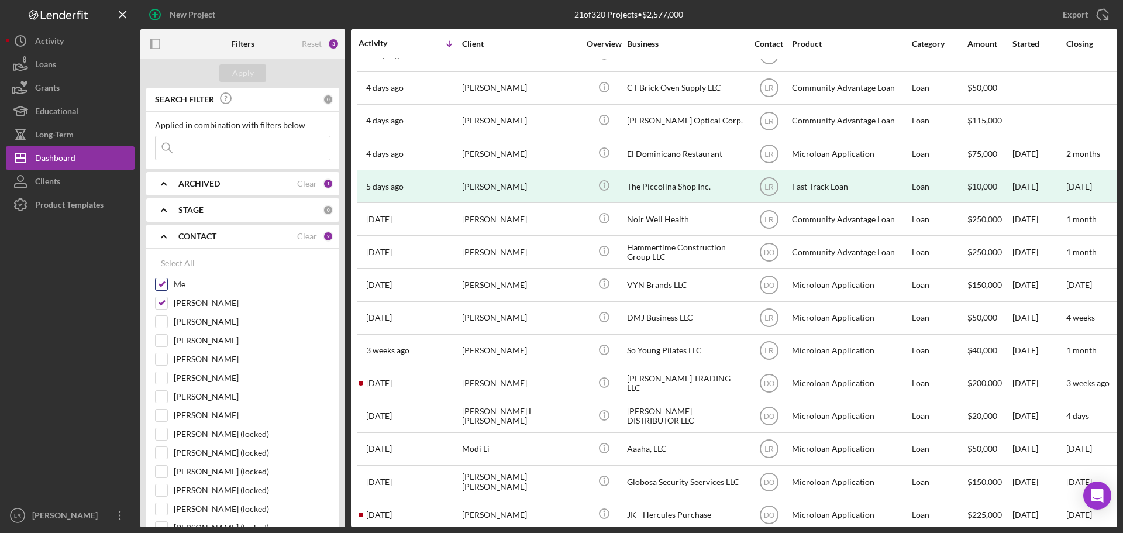
click at [166, 280] on input "Me" at bounding box center [162, 284] width 12 height 12
checkbox input "false"
click at [247, 74] on div "Apply" at bounding box center [243, 73] width 22 height 18
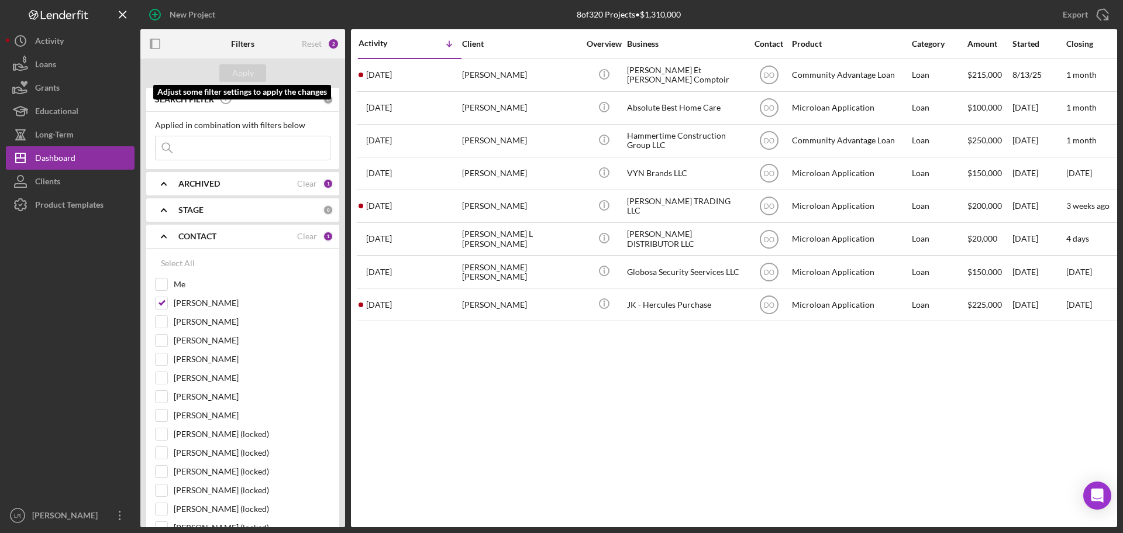
scroll to position [0, 0]
click at [163, 304] on input "[PERSON_NAME]" at bounding box center [162, 303] width 12 height 12
drag, startPoint x: 160, startPoint y: 305, endPoint x: 161, endPoint y: 292, distance: 13.0
click at [160, 304] on input "[PERSON_NAME]" at bounding box center [162, 303] width 12 height 12
checkbox input "true"
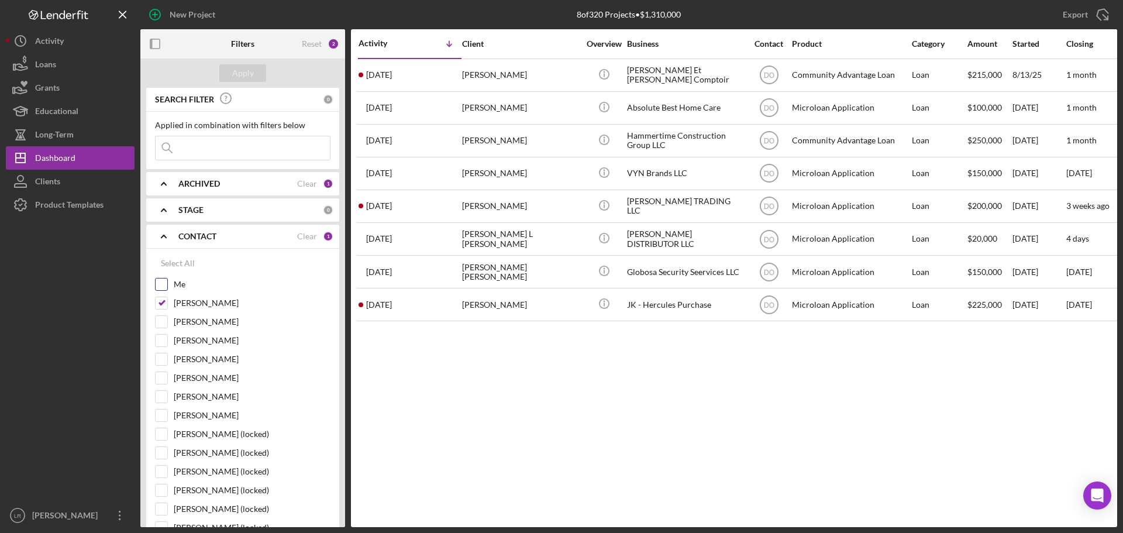
click at [161, 287] on input "Me" at bounding box center [162, 284] width 12 height 12
checkbox input "true"
click at [244, 74] on div "Apply" at bounding box center [243, 73] width 22 height 18
